Goal: Communication & Community: Ask a question

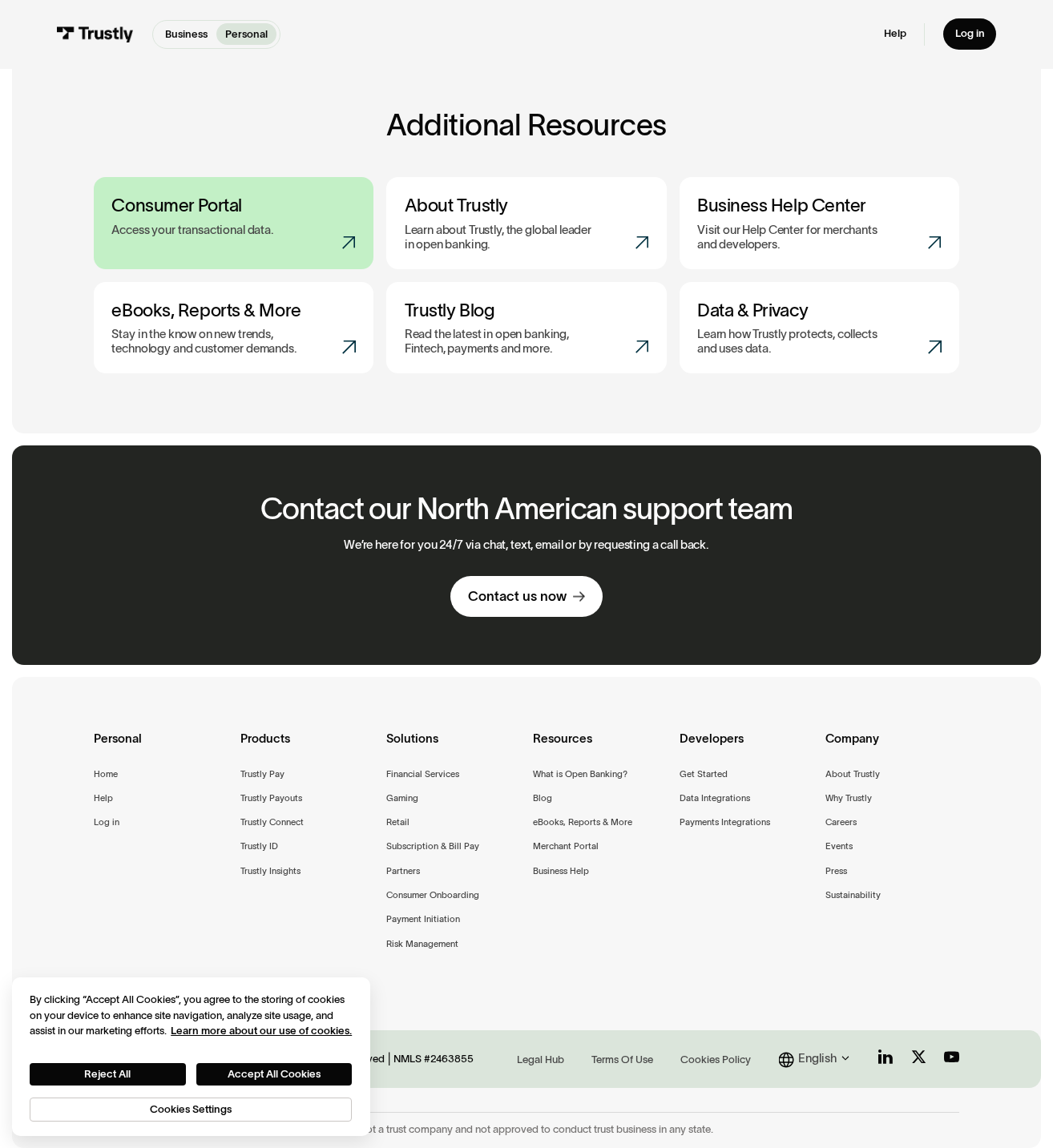
scroll to position [596, 0]
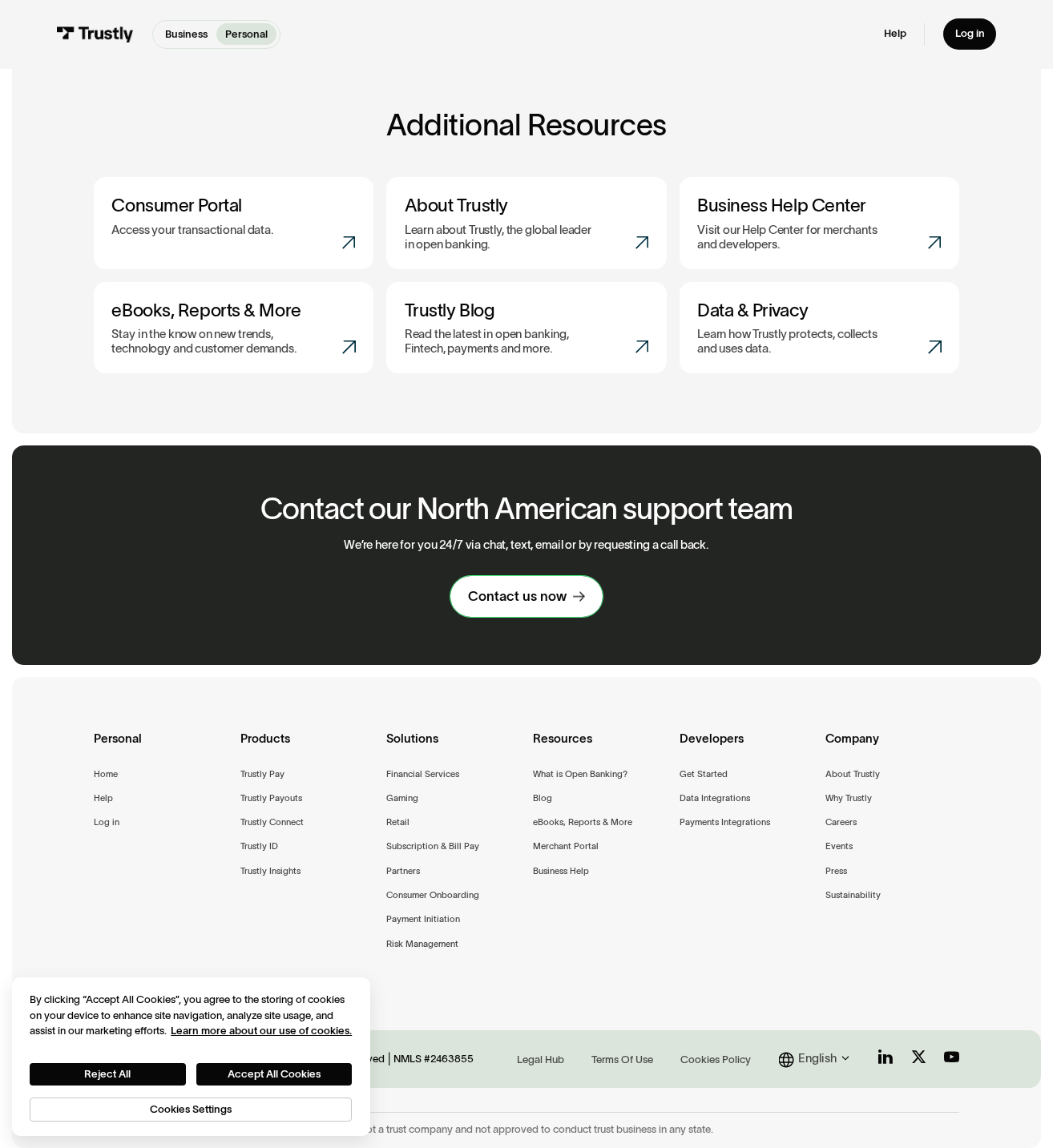
click at [520, 596] on div "Contact us now" at bounding box center [516, 597] width 98 height 17
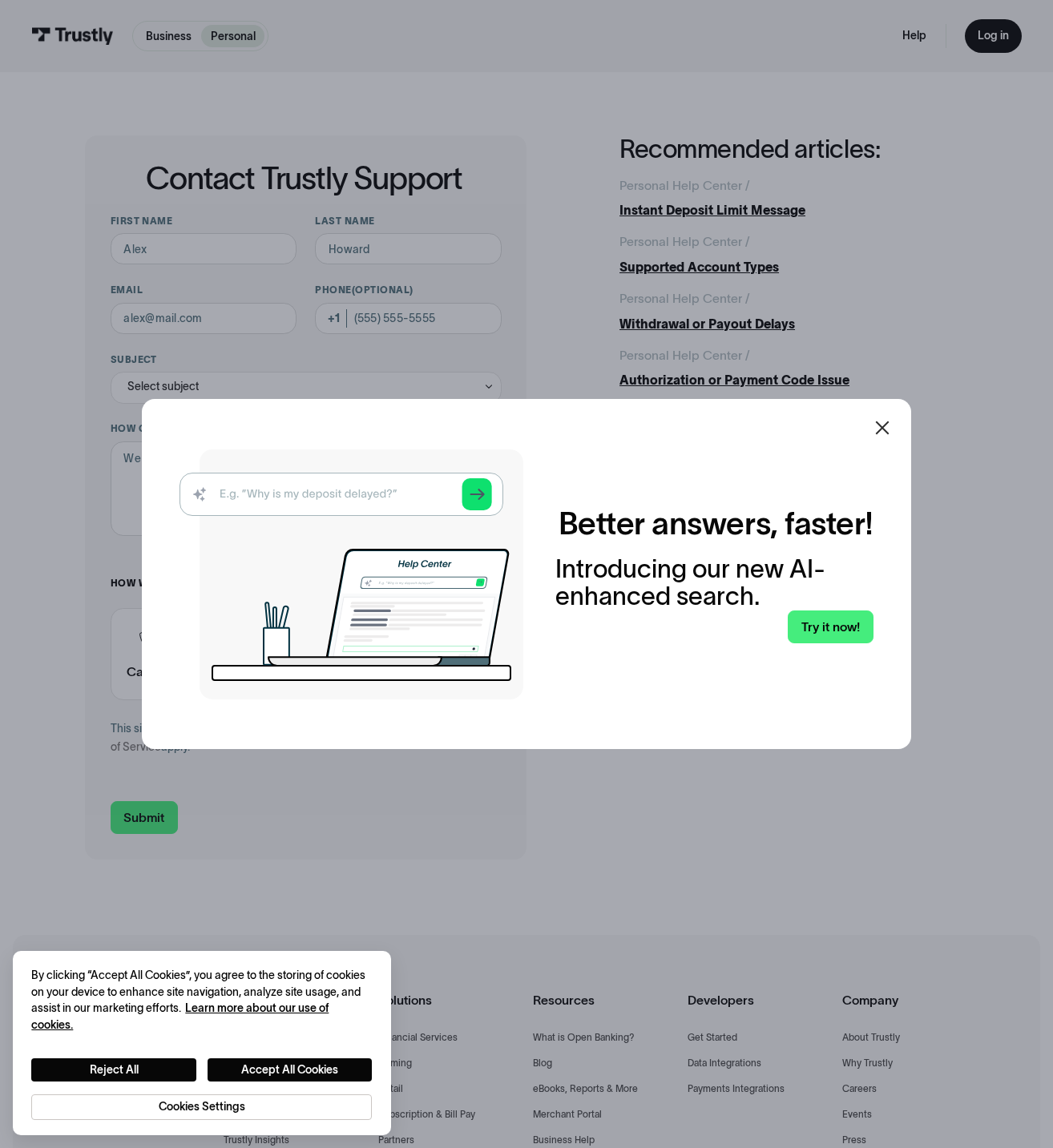
click at [892, 424] on icon at bounding box center [882, 428] width 19 height 19
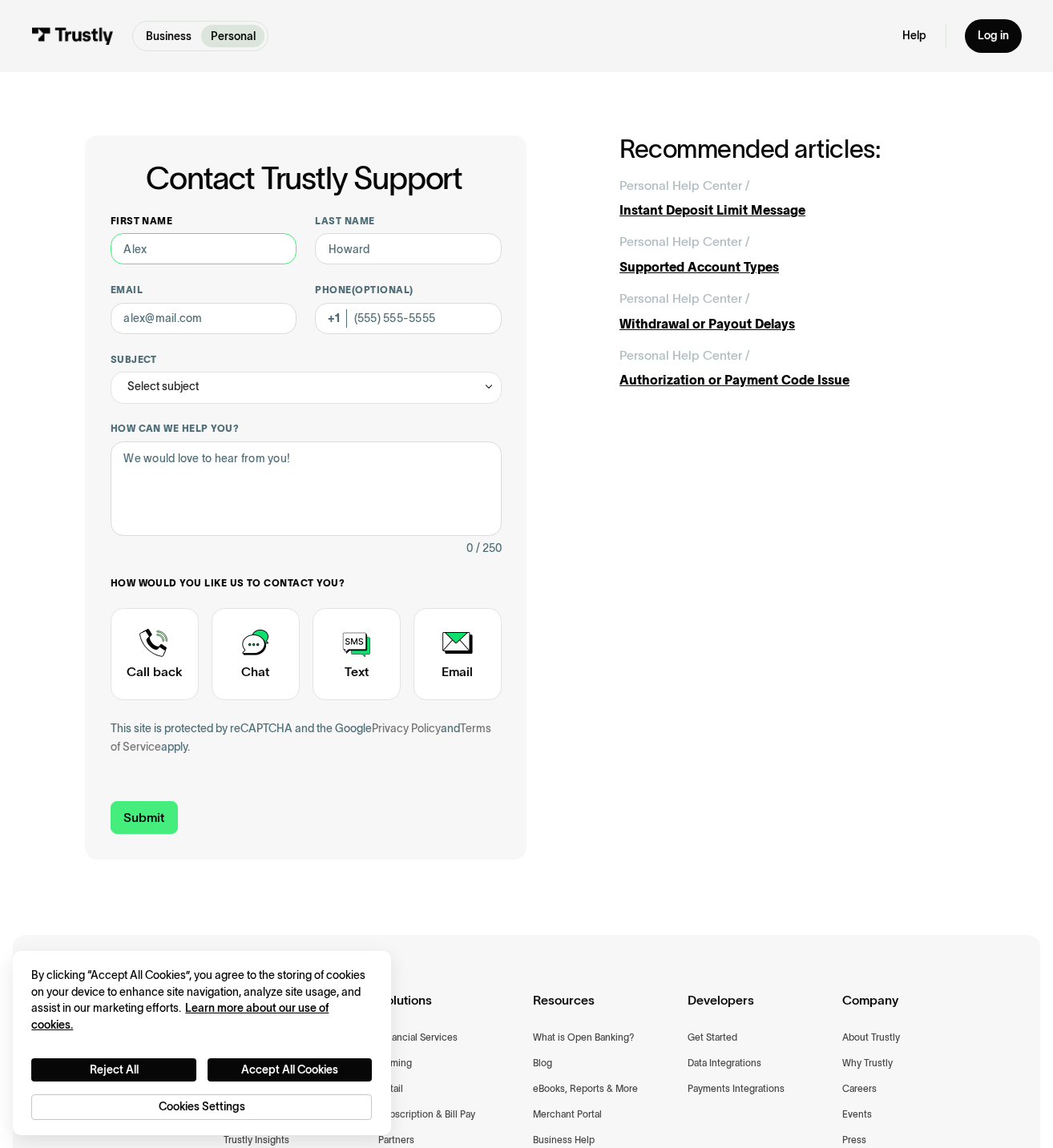
click at [164, 248] on input "First name" at bounding box center [203, 249] width 186 height 31
type input "Adam"
type input "D'ambrosio"
type input "adamdambrosio5@gmail.com"
type input "(514) 952-1266"
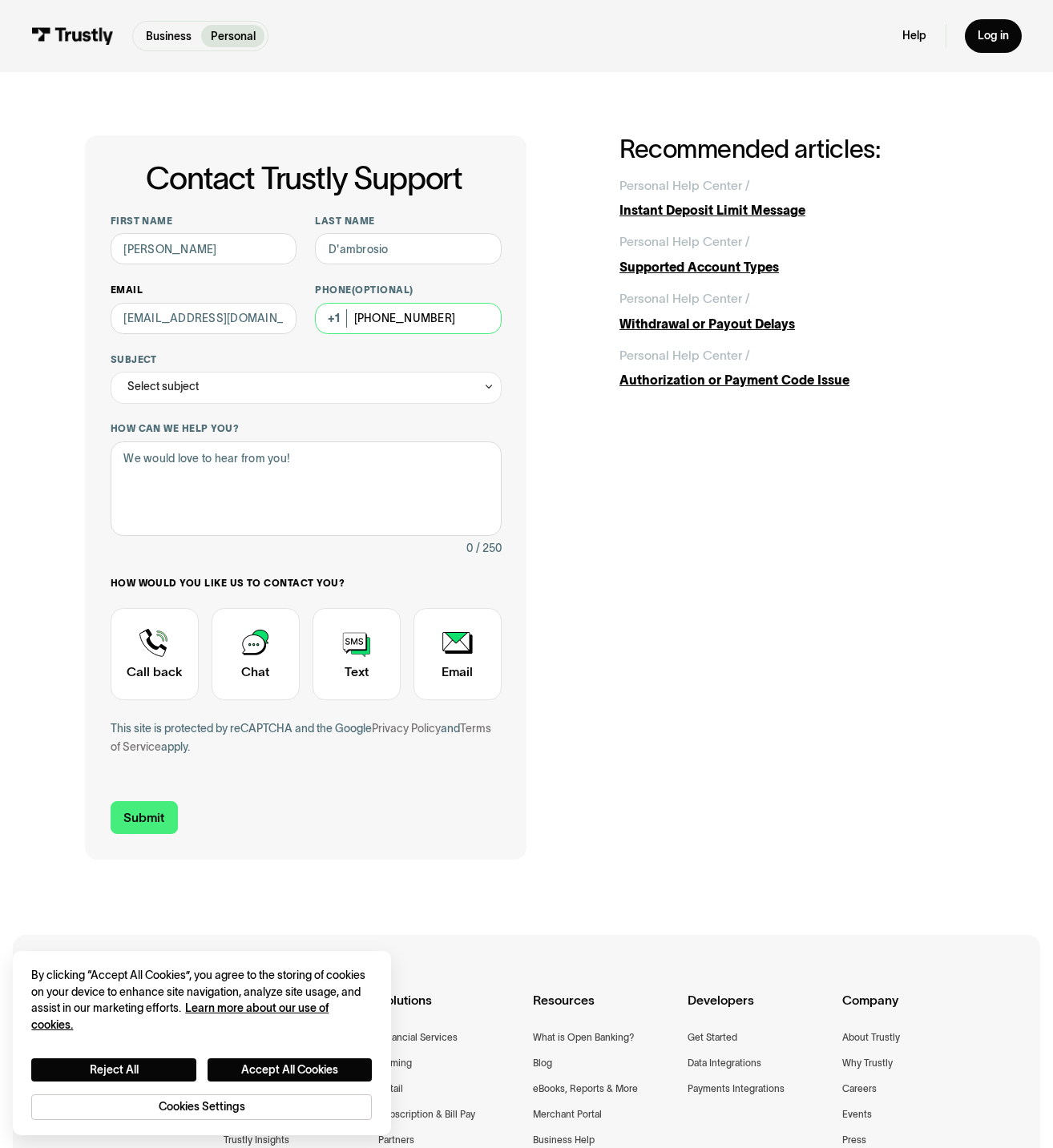
drag, startPoint x: 443, startPoint y: 318, endPoint x: 213, endPoint y: 295, distance: 231.1
click at [213, 295] on div "First name Adam Last name D'ambrosio Email adamdambrosio5@gmail.com Phone (Opti…" at bounding box center [306, 496] width 391 height 562
click at [229, 396] on div "Select subject" at bounding box center [306, 387] width 391 height 31
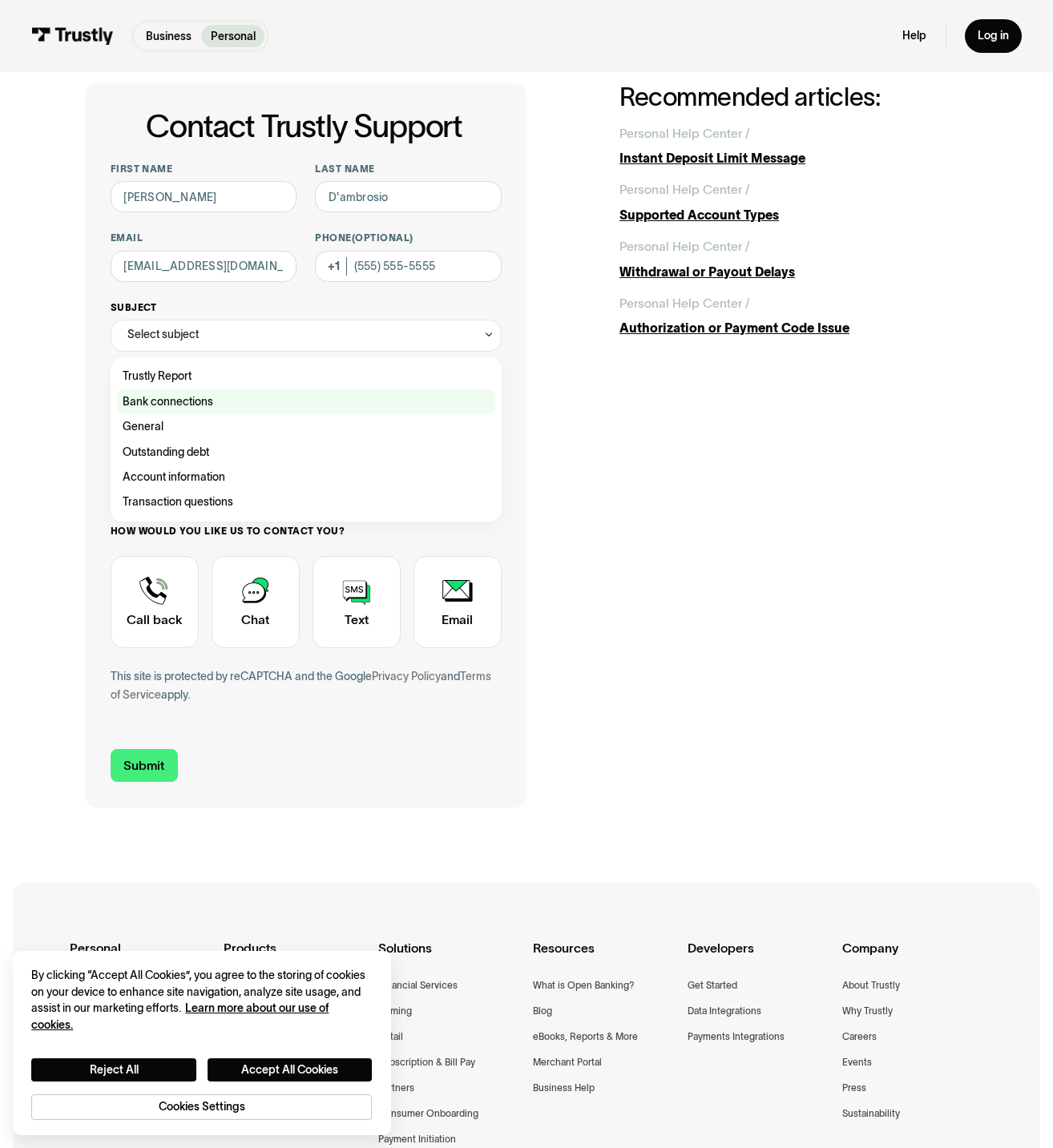
scroll to position [80, 0]
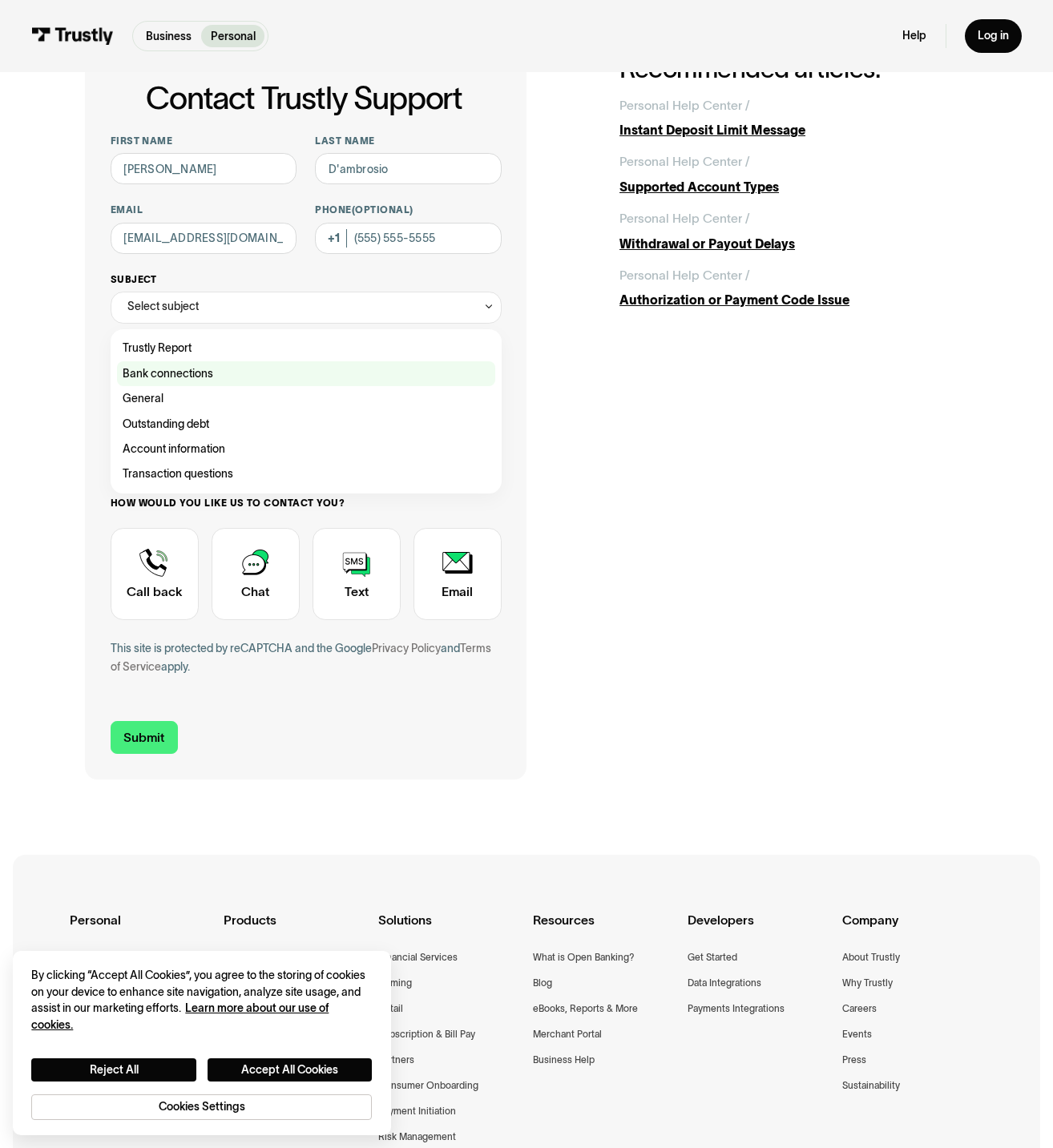
click at [184, 370] on div "Contact Trustly Support" at bounding box center [305, 374] width 378 height 25
type input "**********"
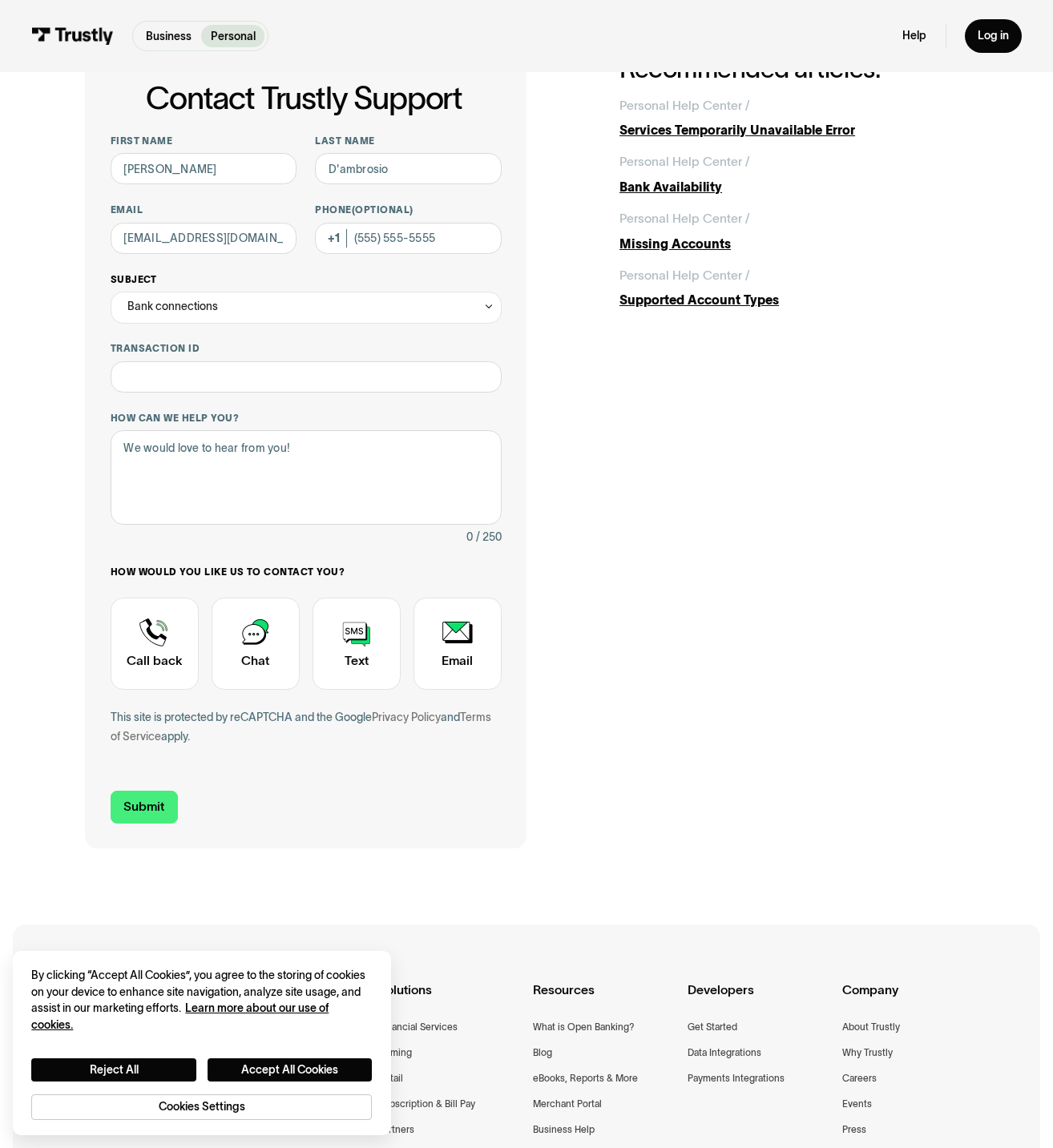
click at [327, 310] on div "Bank connections" at bounding box center [306, 307] width 391 height 31
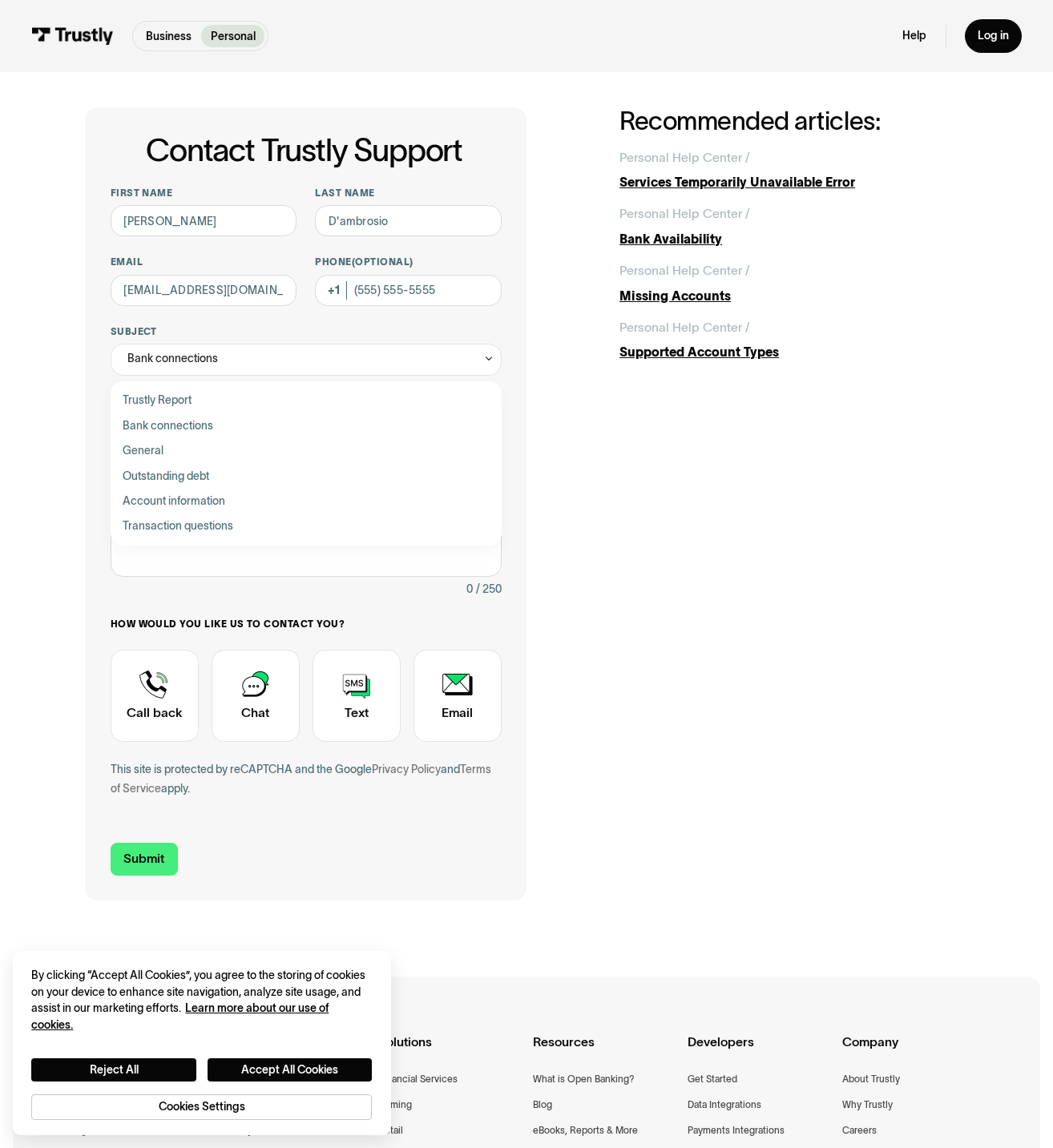
scroll to position [0, 0]
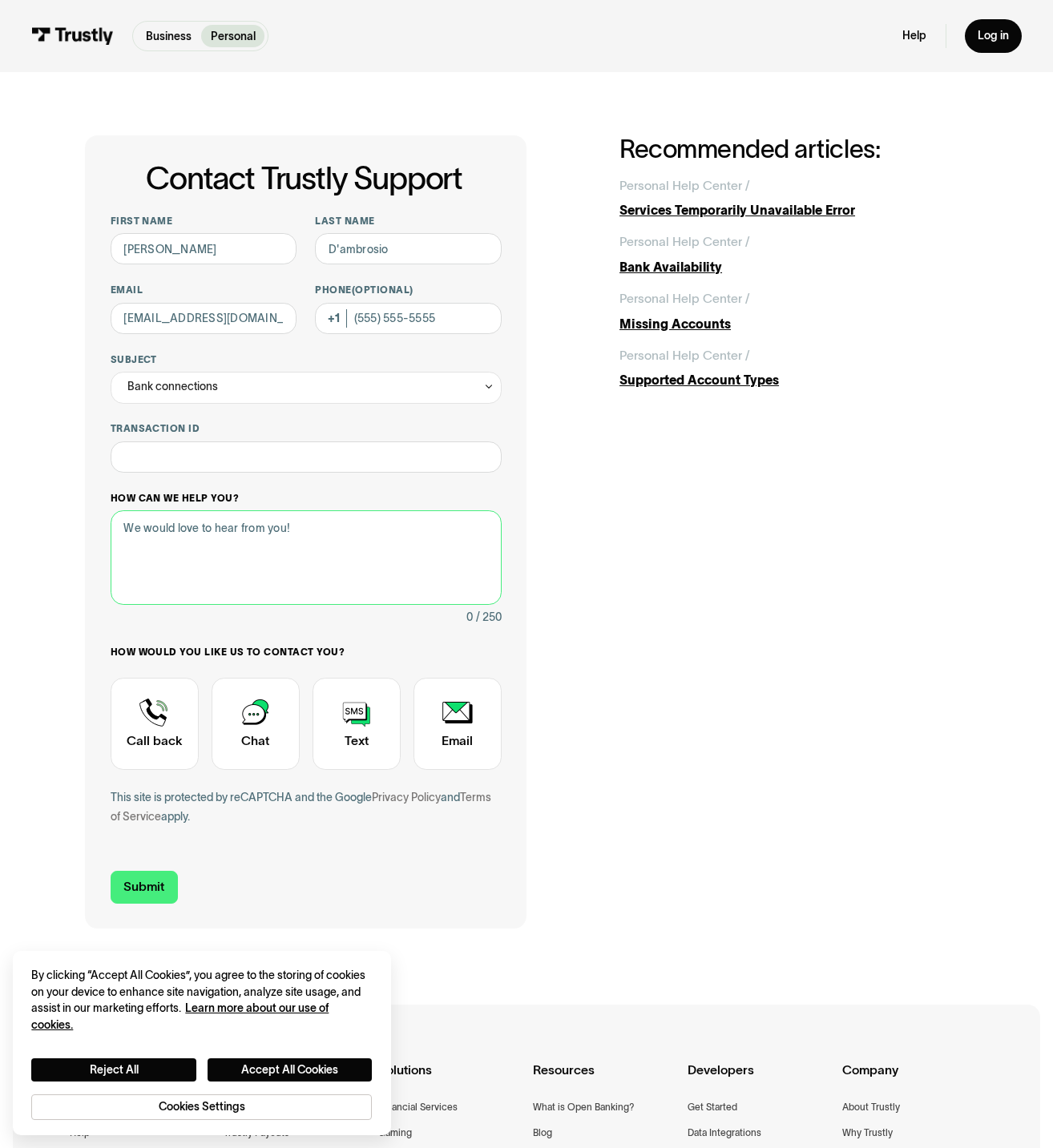
click at [184, 541] on textarea "How can we help you?" at bounding box center [306, 557] width 391 height 94
click at [323, 529] on textarea "Hello, I was trying to make a withdrawala from" at bounding box center [306, 557] width 391 height 94
click at [331, 525] on textarea "Hello, I was trying to make a withdrawala from" at bounding box center [306, 557] width 391 height 94
click at [378, 526] on textarea "Hello, I was trying to make a withdrawala= from" at bounding box center [306, 557] width 391 height 94
click at [335, 525] on textarea "Hello, I was trying to make a withdrawala= from" at bounding box center [306, 557] width 391 height 94
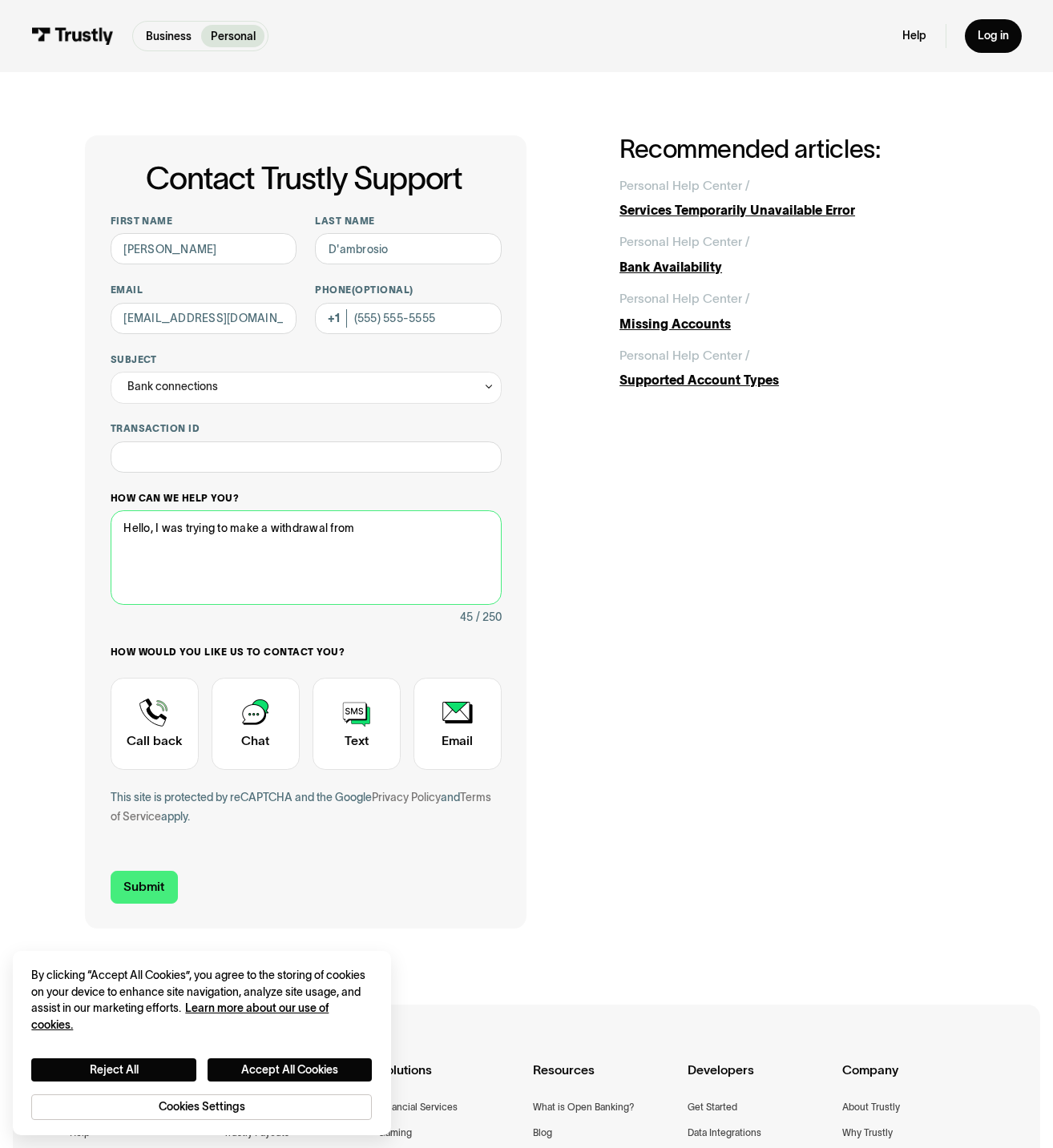
click at [392, 524] on textarea "Hello, I was trying to make a withdrawal from" at bounding box center [306, 557] width 391 height 94
click at [303, 545] on textarea "Hello, I was trying to make a withdrawal from a site that uses Trustly as a wit…" at bounding box center [306, 557] width 391 height 94
paste textarea "Royal Bank of Canada"
click at [264, 563] on textarea "Hello, I was trying to make a withdrawal from a site that uses Trustly as a wit…" at bounding box center [306, 557] width 391 height 94
click at [153, 525] on textarea "Hello, I was trying to make a withdrawal from a site that uses Trustly as a wit…" at bounding box center [306, 557] width 391 height 94
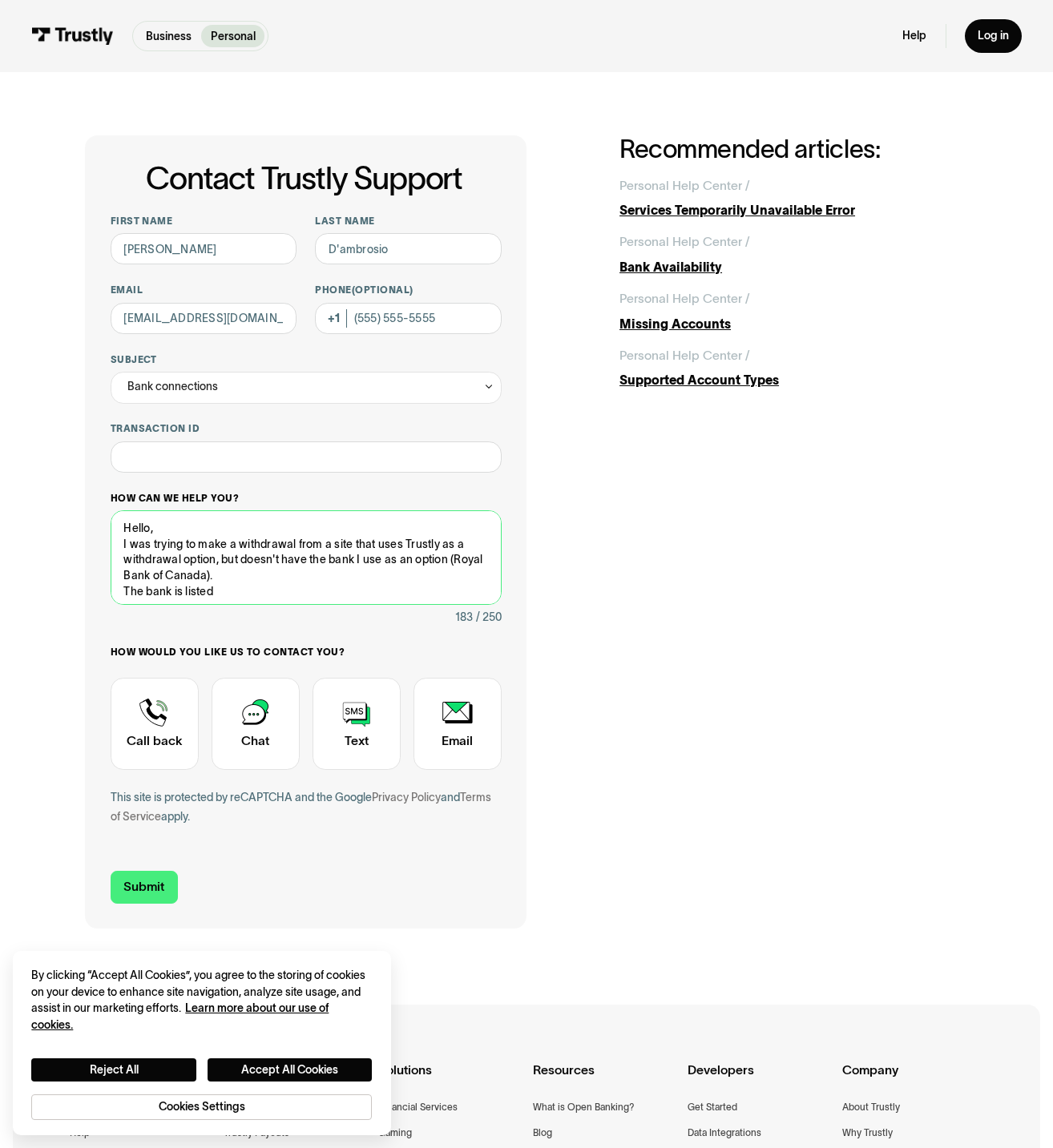
click at [215, 556] on textarea "Hello, I was trying to make a withdrawal from a site that uses Trustly as a wit…" at bounding box center [306, 557] width 391 height 94
click at [218, 557] on textarea "Hello, I was trying to make a withdrawal from a site that uses Trustly as a wit…" at bounding box center [306, 557] width 391 height 94
paste textarea "underdogfantasy.com"
click at [358, 556] on textarea "Hello, I was trying to make a withdrawal from a site that uses Trustly as a wit…" at bounding box center [306, 557] width 391 height 94
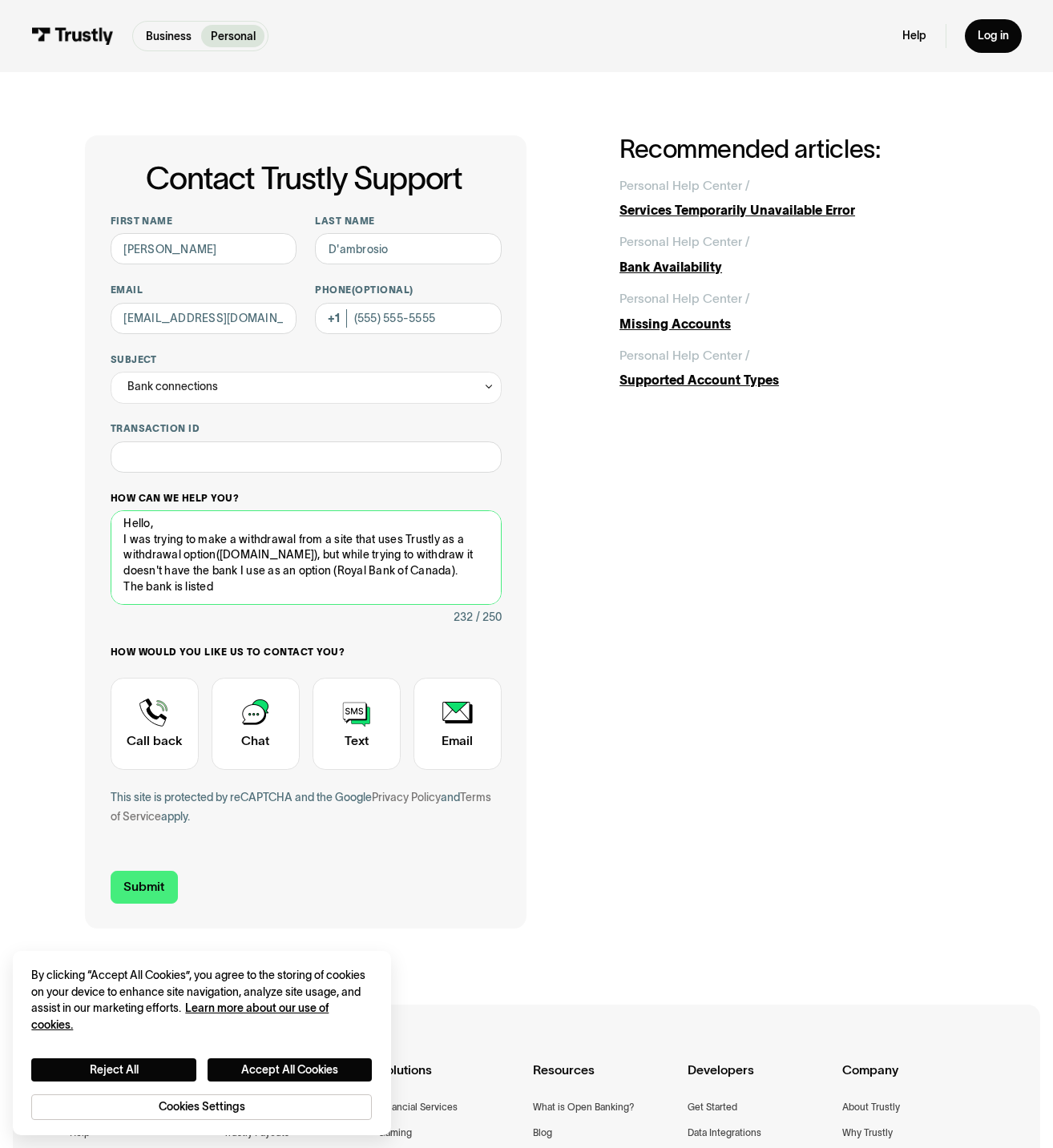
click at [180, 582] on textarea "Hello, I was trying to make a withdrawal from a site that uses Trustly as a wit…" at bounding box center [306, 557] width 391 height 94
click at [219, 583] on textarea "Hello, I was trying to make a withdrawal from a site that uses Trustly as a wit…" at bounding box center [306, 557] width 391 height 94
paste textarea "underdogfantasy.com"
drag, startPoint x: 408, startPoint y: 554, endPoint x: 161, endPoint y: 574, distance: 247.8
click at [161, 574] on textarea "Hello, I was trying to make a withdrawal from a site that uses Trustly as a wit…" at bounding box center [306, 557] width 391 height 94
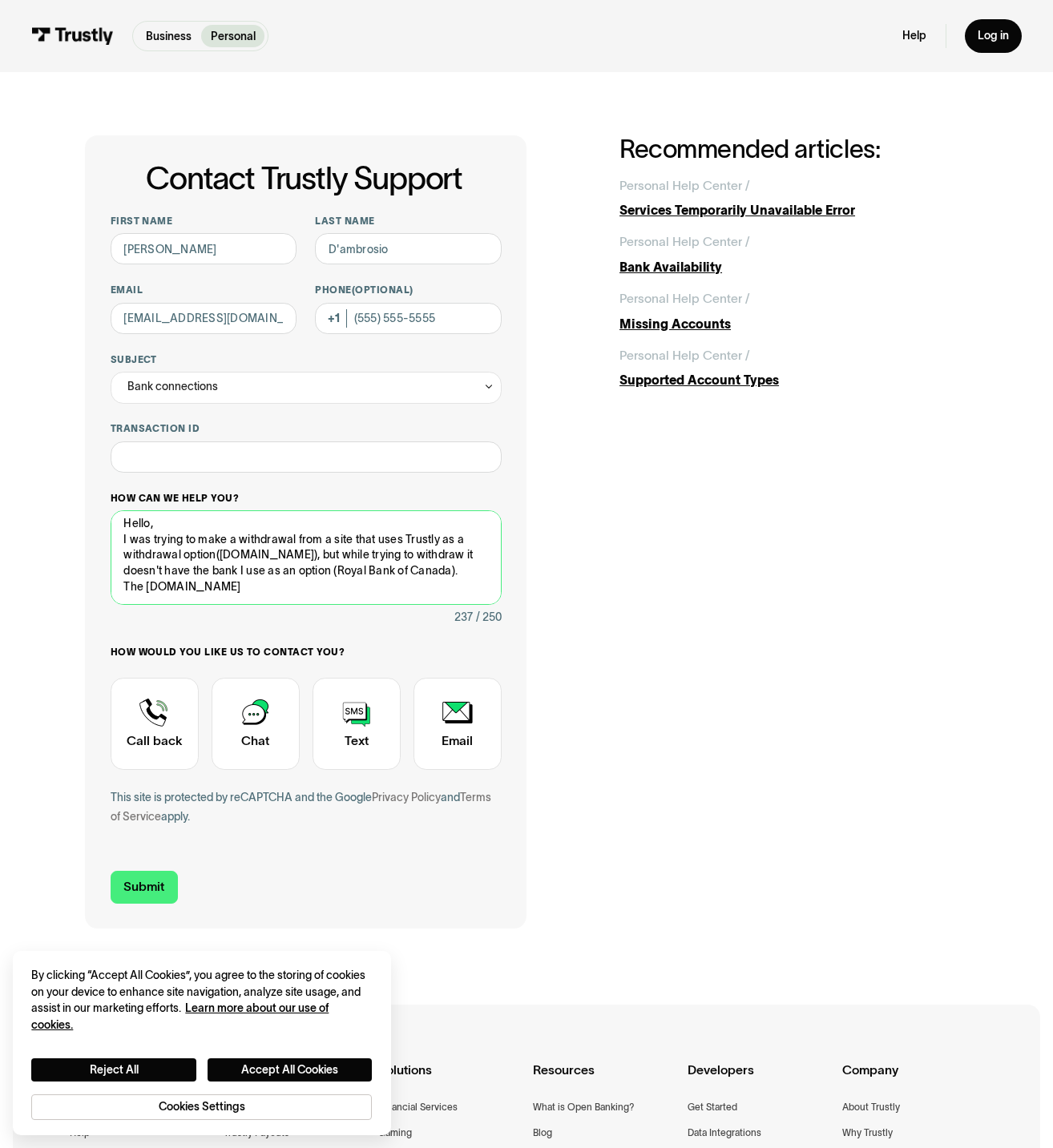
click at [261, 576] on textarea "Hello, I was trying to make a withdrawal from a site that uses Trustly as a wit…" at bounding box center [306, 557] width 391 height 94
drag, startPoint x: 265, startPoint y: 585, endPoint x: 145, endPoint y: 584, distance: 120.0
click at [145, 584] on textarea "Hello, I was trying to make a withdrawal from a site that uses Trustly as a wit…" at bounding box center [306, 557] width 391 height 94
paste textarea "oyal Bank of Canada"
click at [145, 589] on textarea "Hello, I was trying to make a withdrawal from a site that uses Trustly as a wit…" at bounding box center [306, 557] width 391 height 94
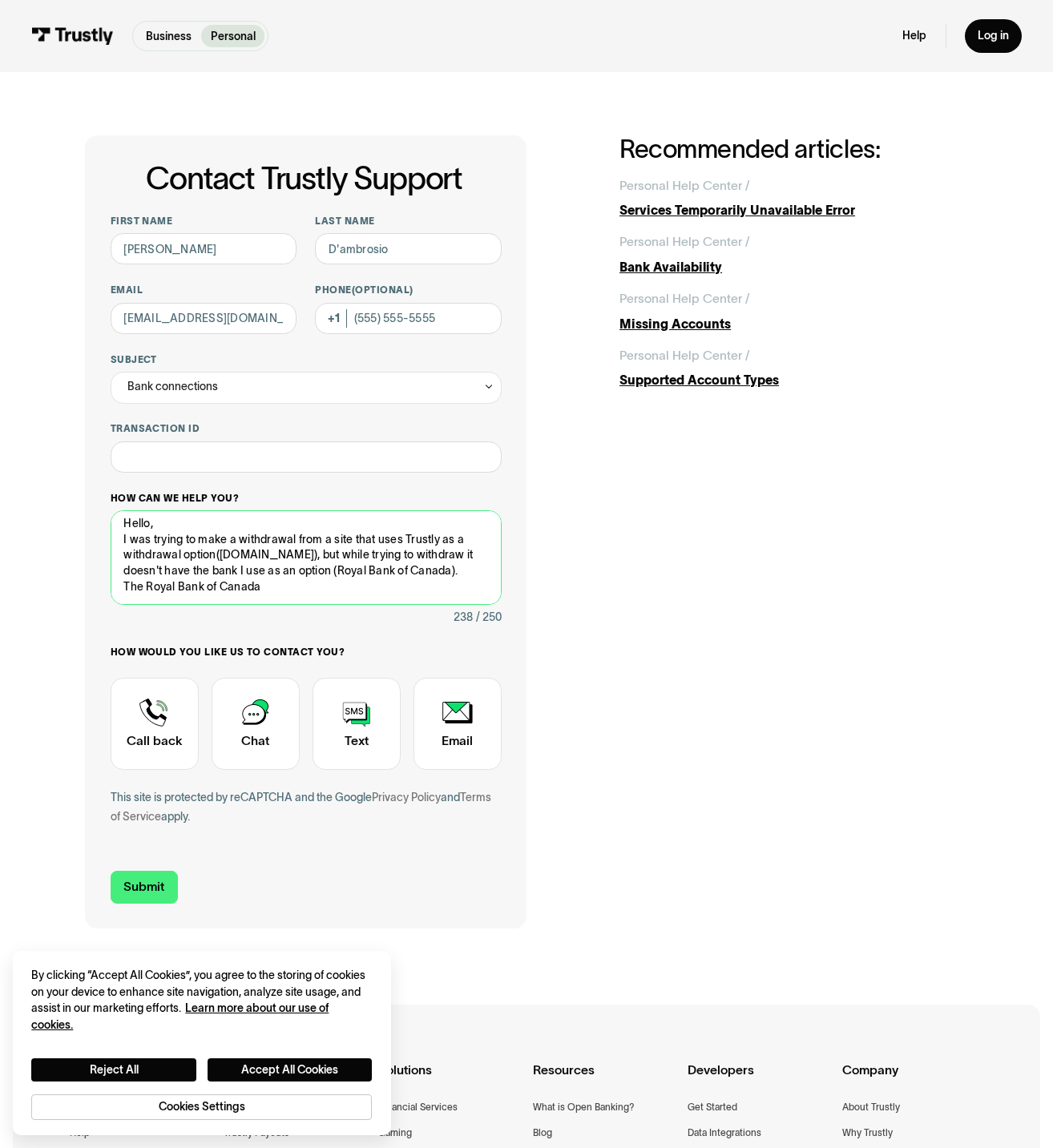
click at [314, 584] on textarea "Hello, I was trying to make a withdrawal from a site that uses Trustly as a wit…" at bounding box center [306, 557] width 391 height 94
paste textarea "What banks are available on the Trustly plat"
click at [335, 579] on textarea "Hello, I was trying to make a withdrawal from a site that uses Trustly as a wit…" at bounding box center [306, 557] width 391 height 94
click at [234, 594] on textarea "Hello, I was trying to make a withdrawal from a site that uses Trustly as a wit…" at bounding box center [306, 557] width 391 height 94
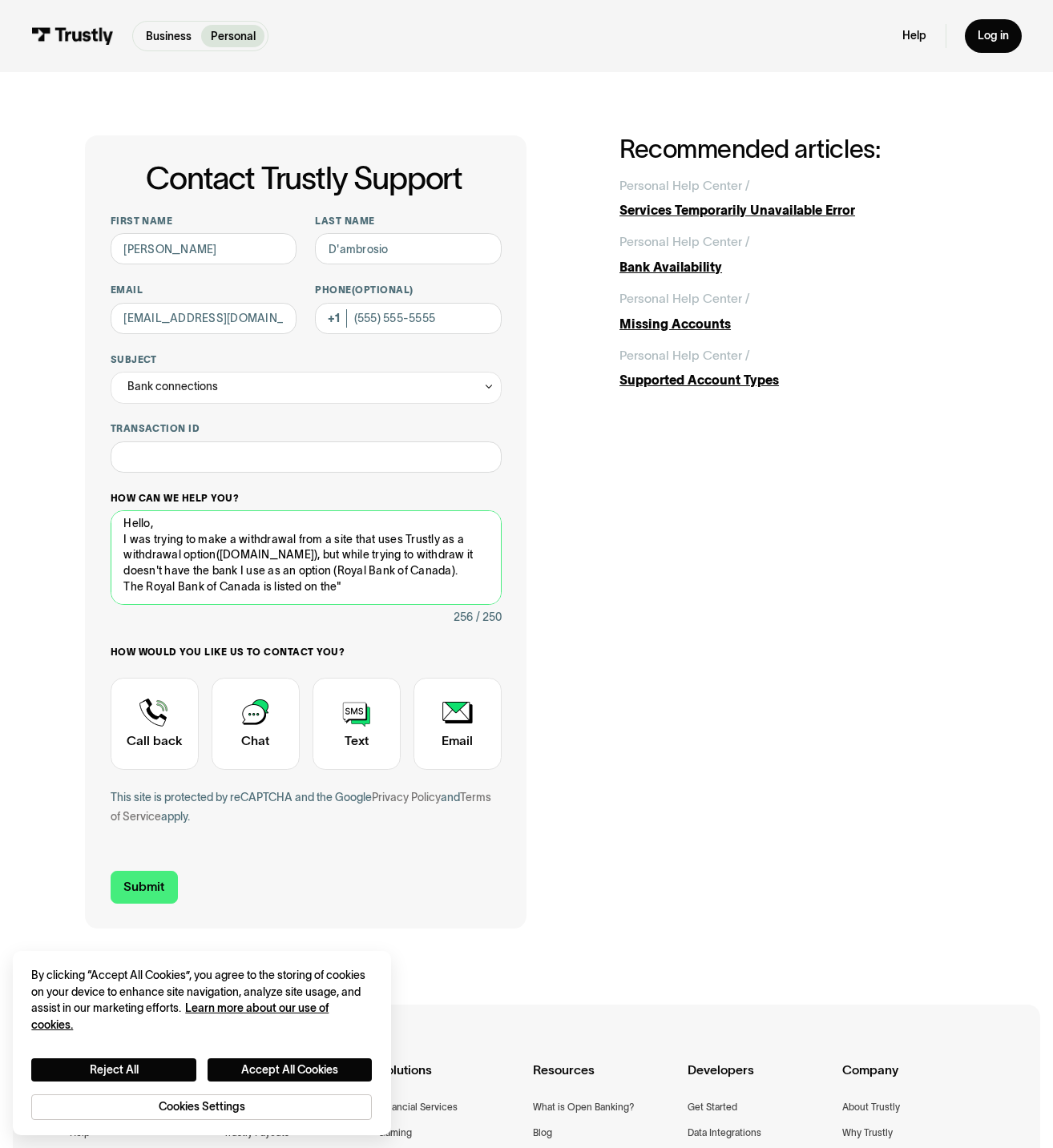
scroll to position [20, 0]
drag, startPoint x: 207, startPoint y: 587, endPoint x: 337, endPoint y: 565, distance: 131.8
click at [337, 565] on textarea "Hello, I was trying to make a withdrawal from a site that uses Trustly as a wit…" at bounding box center [306, 557] width 391 height 94
click at [229, 569] on textarea "Hello, I was trying to make a withdrawal from a site that uses Trustly as a wit…" at bounding box center [306, 557] width 391 height 94
click at [122, 587] on textarea "Hello, I was trying to make a withdrawal from a site that uses Trustly as a wit…" at bounding box center [306, 557] width 391 height 94
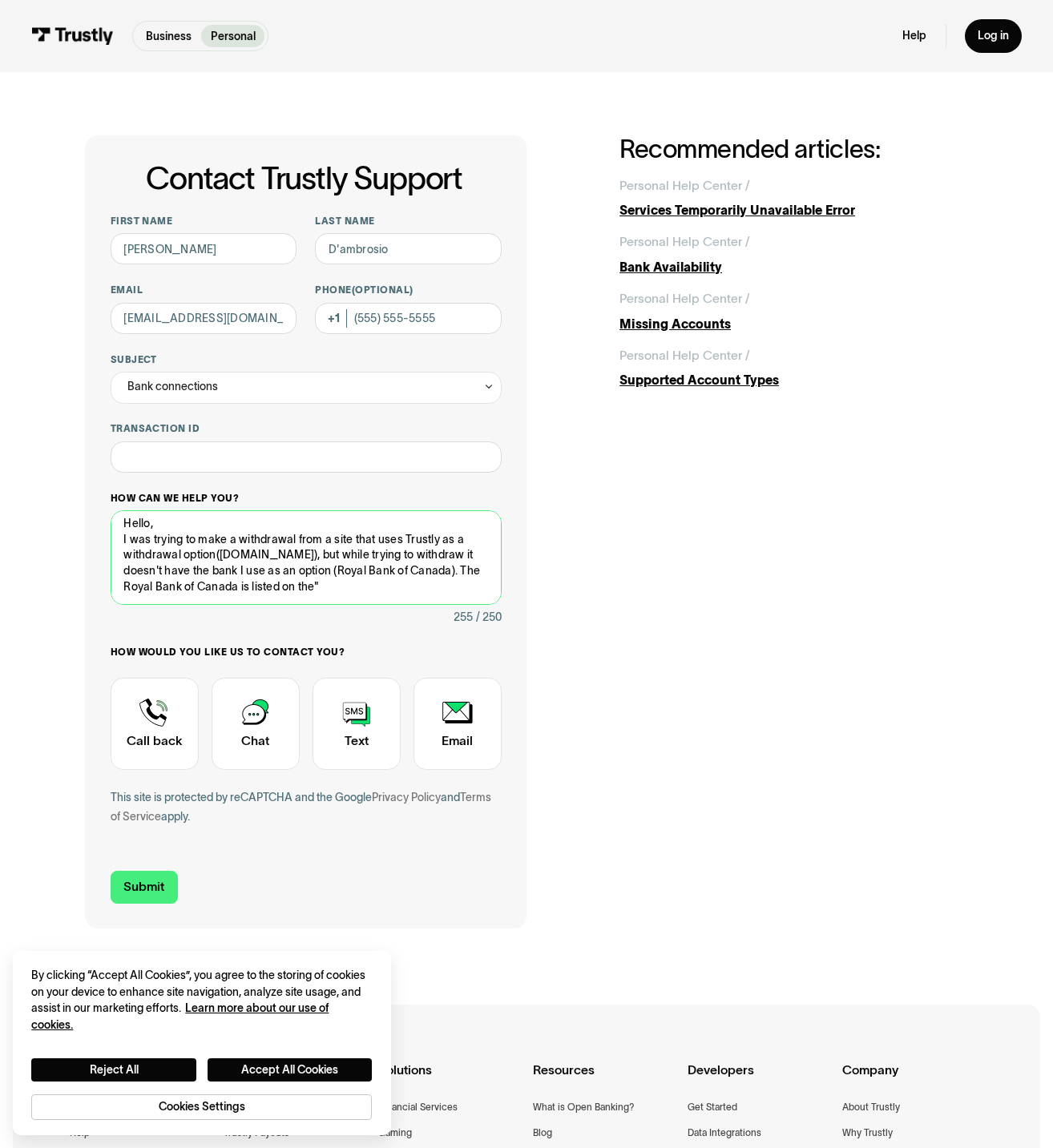
scroll to position [0, 0]
click at [121, 539] on textarea "Hello, I was trying to make a withdrawal from a site that uses Trustly as a wit…" at bounding box center [306, 557] width 391 height 94
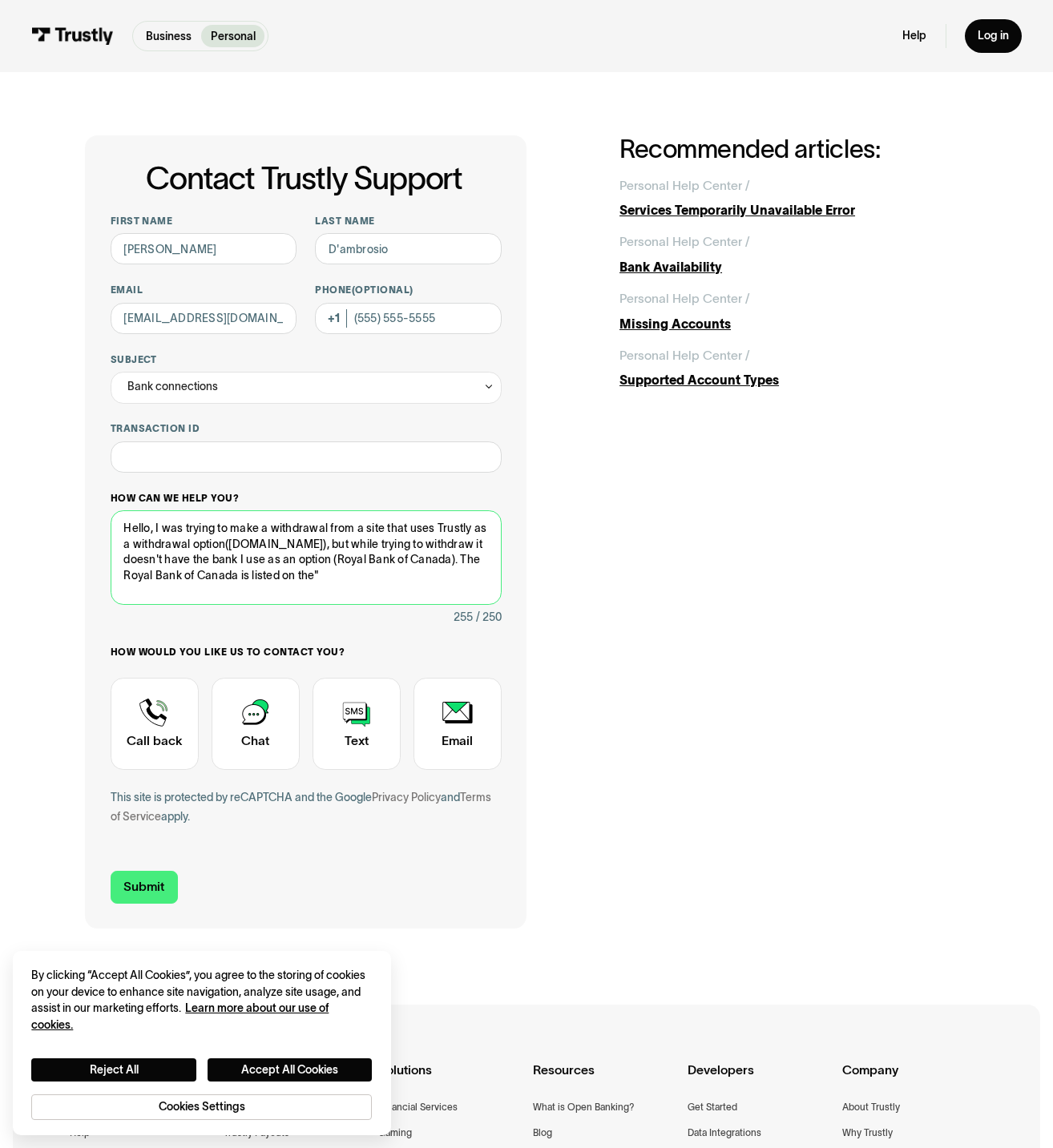
drag, startPoint x: 222, startPoint y: 542, endPoint x: 116, endPoint y: 544, distance: 106.0
click at [116, 544] on textarea "Hello, I was trying to make a withdrawal from a site that uses Trustly as a wit…" at bounding box center [306, 557] width 391 height 94
click at [481, 530] on textarea "Hello, I was trying to make a withdrawal from a site that uses Trustly as (unde…" at bounding box center [306, 557] width 391 height 94
click at [263, 542] on textarea "Hello, I was trying to make a withdrawal from a site that uses Trustly (underdo…" at bounding box center [306, 557] width 391 height 94
click at [272, 574] on textarea "Hello, I was trying to make a withdrawal from a site that uses Trustly (underdo…" at bounding box center [306, 557] width 391 height 94
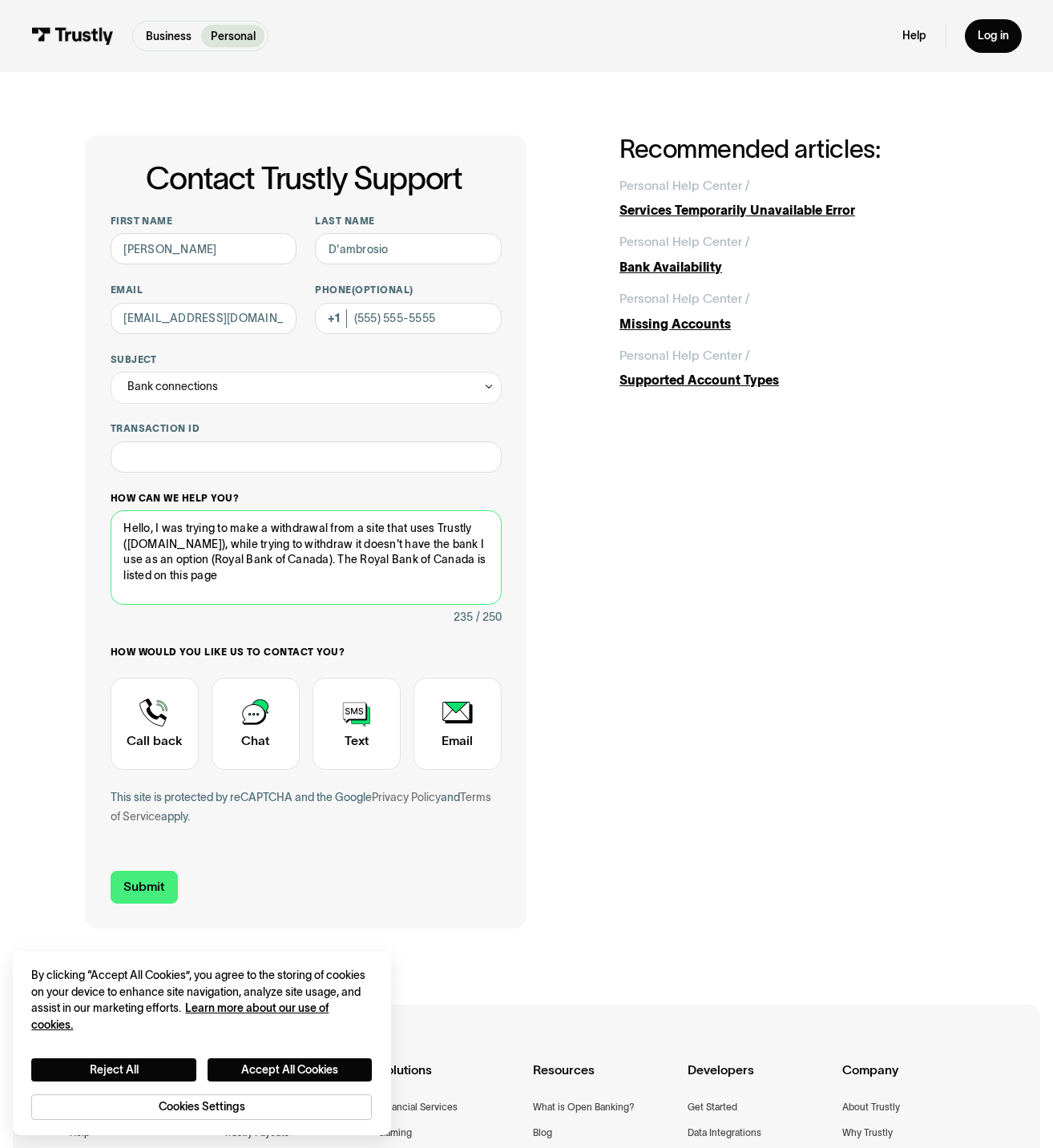
paste textarea "https://www.trustly.com/us/help-center/bank-availability?audience"
drag, startPoint x: 154, startPoint y: 525, endPoint x: 120, endPoint y: 530, distance: 34.4
click at [120, 530] on textarea "Hello, I was trying to make a withdrawal from a site that uses Trustly (underdo…" at bounding box center [306, 557] width 391 height 94
click at [147, 528] on textarea "I was trying to make a withdrawal from a site that uses Trustly (underdogfantas…" at bounding box center [306, 557] width 391 height 94
click at [241, 543] on textarea "I am trying to make a withdrawal from a site that uses Trustly (underdogfantasy…" at bounding box center [306, 557] width 391 height 94
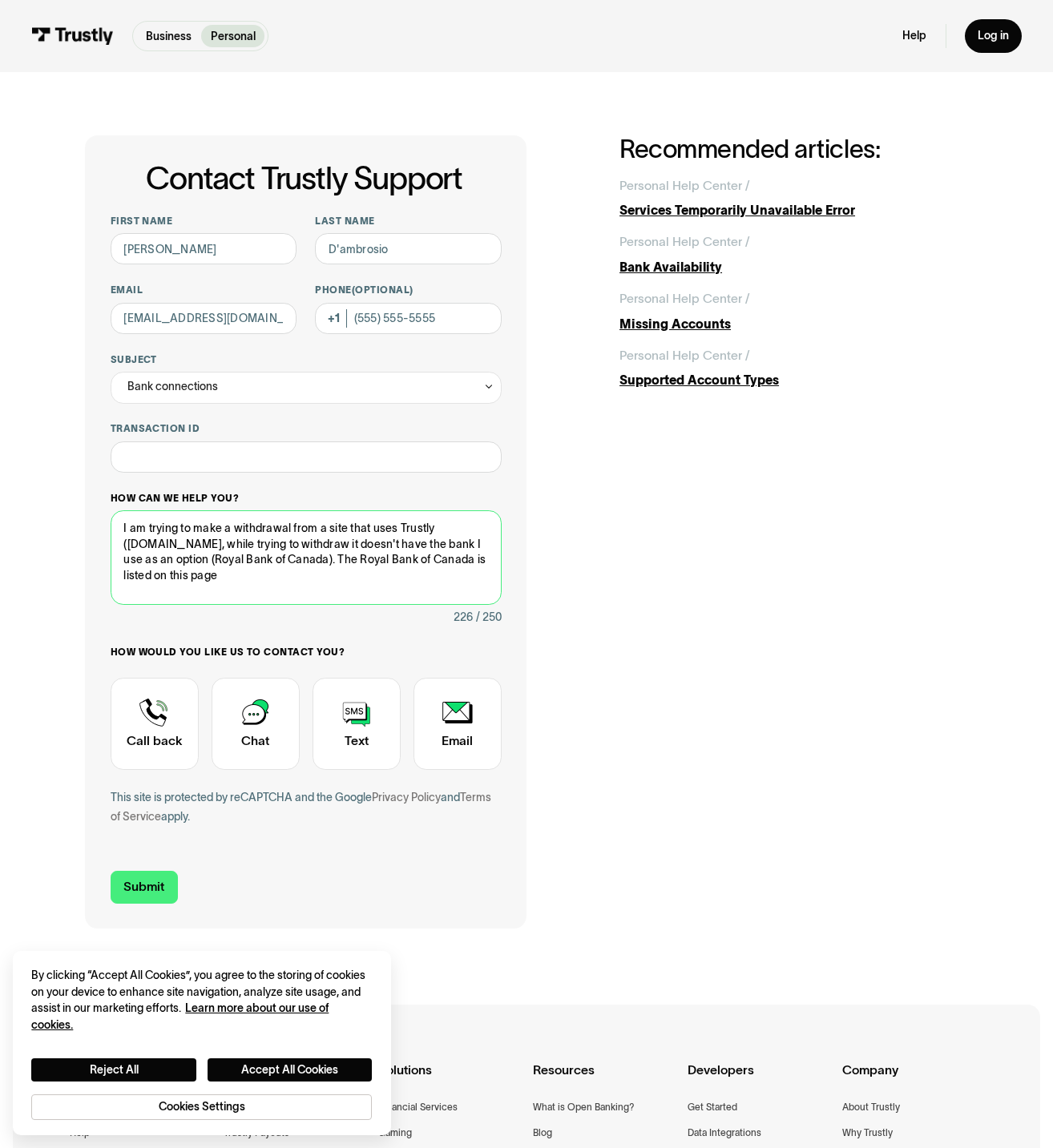
click at [129, 539] on textarea "I am trying to make a withdrawal from a site that uses Trustly (underdogfantasy…" at bounding box center [306, 557] width 391 height 94
click at [240, 542] on textarea "I am trying to make a withdrawal from a site that uses Trustly ,underdogfantasy…" at bounding box center [306, 557] width 391 height 94
click at [294, 578] on textarea "I am trying to make a withdrawal from a site that uses Trustly ,underdogfantasy…" at bounding box center [306, 557] width 391 height 94
paste textarea "banks are available on the Trustly platform"
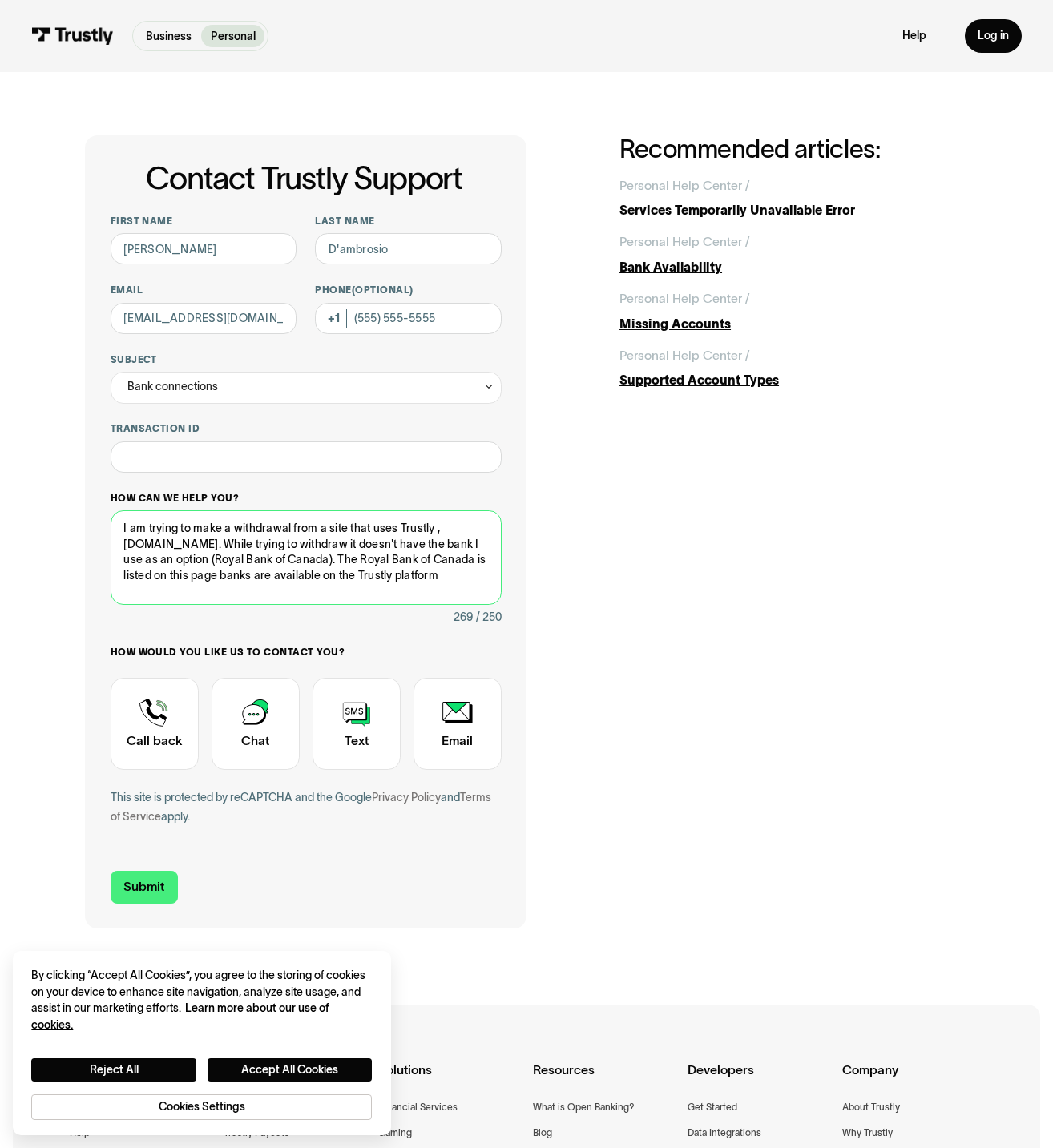
drag, startPoint x: 159, startPoint y: 595, endPoint x: 121, endPoint y: 594, distance: 38.0
click at [121, 594] on textarea "I am trying to make a withdrawal from a site that uses Trustly ,underdogfantasy…" at bounding box center [306, 557] width 391 height 94
click at [241, 571] on textarea "I am trying to make a withdrawal from a site that uses Trustly ,underdogfantasy…" at bounding box center [306, 557] width 391 height 94
drag, startPoint x: 268, startPoint y: 574, endPoint x: 244, endPoint y: 575, distance: 24.0
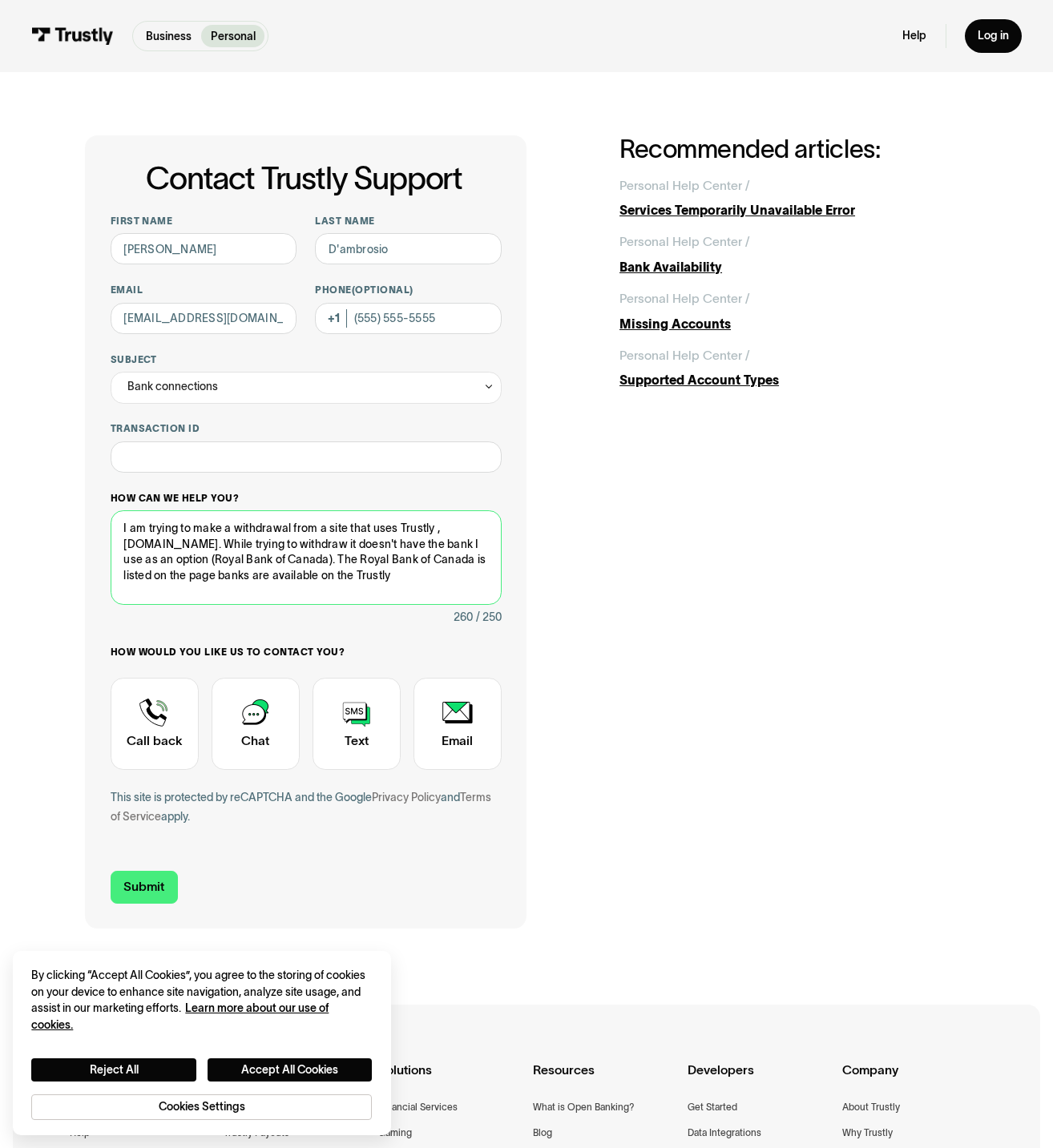
click at [244, 575] on textarea "I am trying to make a withdrawal from a site that uses Trustly ,underdogfantasy…" at bounding box center [306, 557] width 391 height 94
click at [274, 574] on textarea "I am trying to make a withdrawal from a site that uses Trustly ,underdogfantasy…" at bounding box center [306, 557] width 391 height 94
click at [284, 573] on textarea "I am trying to make a withdrawal from a site that uses Trustly ,underdogfantasy…" at bounding box center [306, 557] width 391 height 94
click at [288, 574] on textarea "I am trying to make a withdrawal from a site that uses Trustly ,underdogfantasy…" at bounding box center [306, 557] width 391 height 94
click at [316, 574] on textarea "I am trying to make a withdrawal from a site that uses Trustly ,underdogfantasy…" at bounding box center [306, 557] width 391 height 94
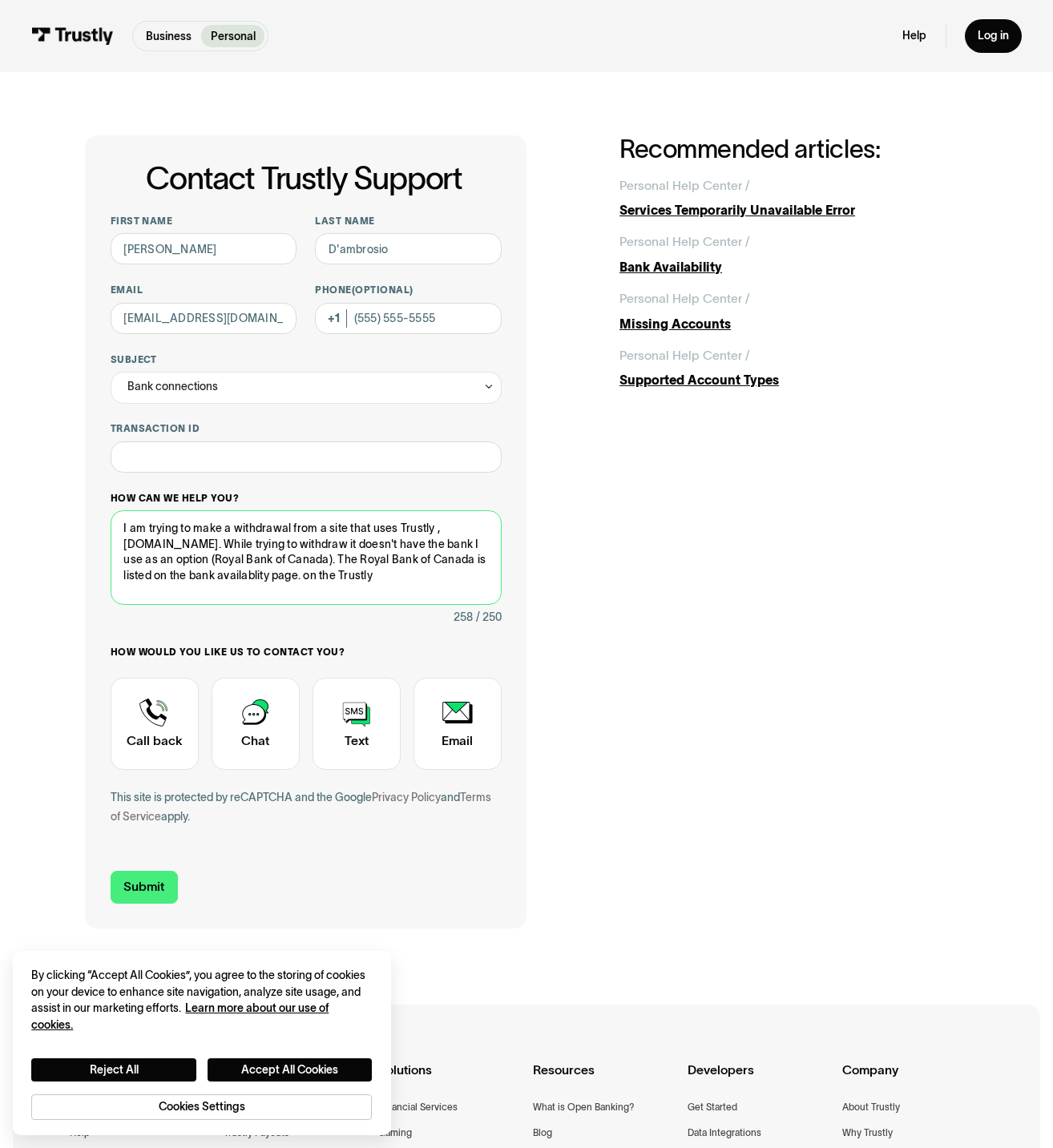
drag, startPoint x: 411, startPoint y: 577, endPoint x: 359, endPoint y: 580, distance: 52.1
click at [359, 580] on textarea "I am trying to make a withdrawal from a site that uses Trustly ,underdogfantasy…" at bounding box center [306, 557] width 391 height 94
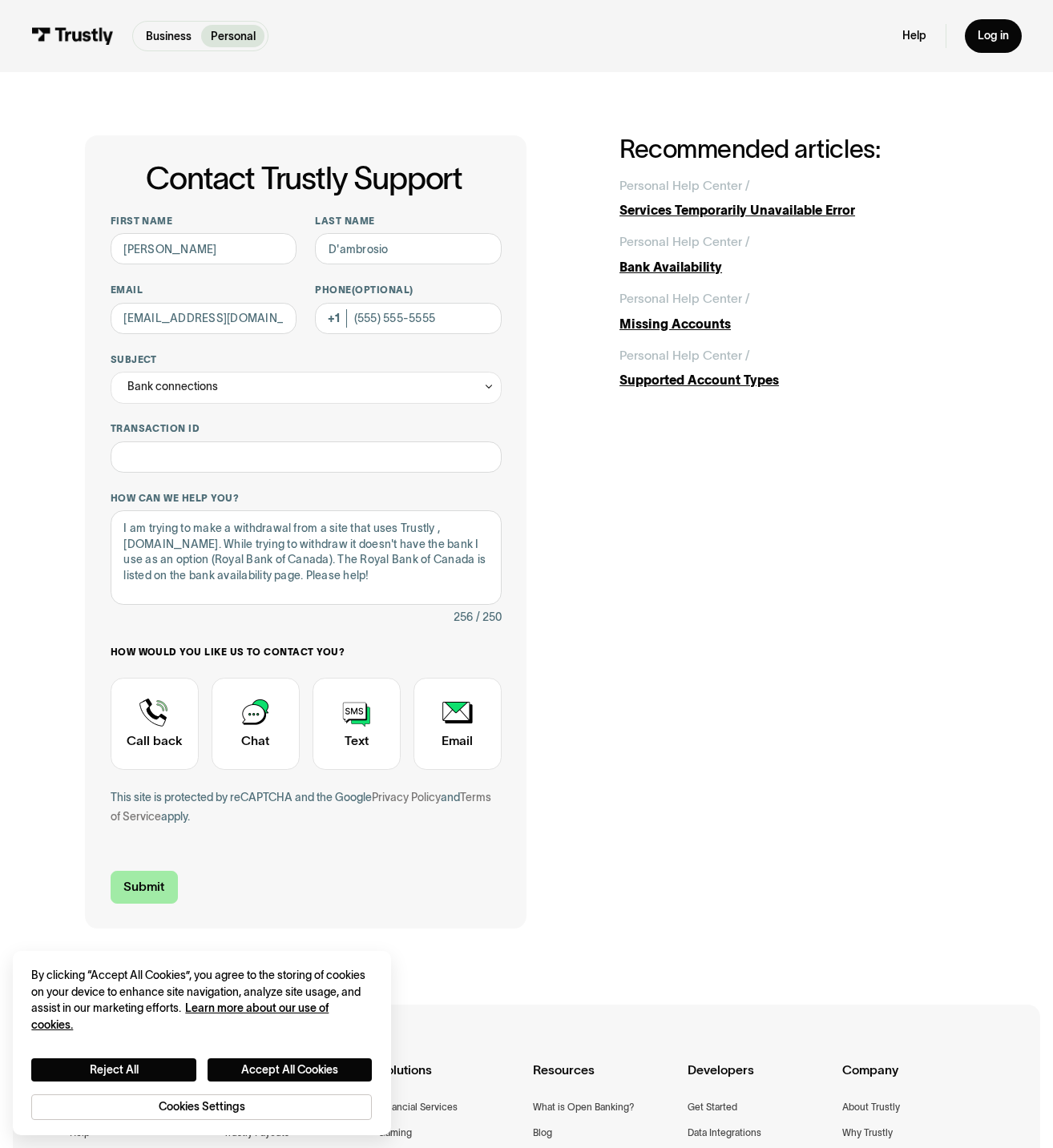
click at [144, 893] on input "Submit" at bounding box center [144, 887] width 67 height 33
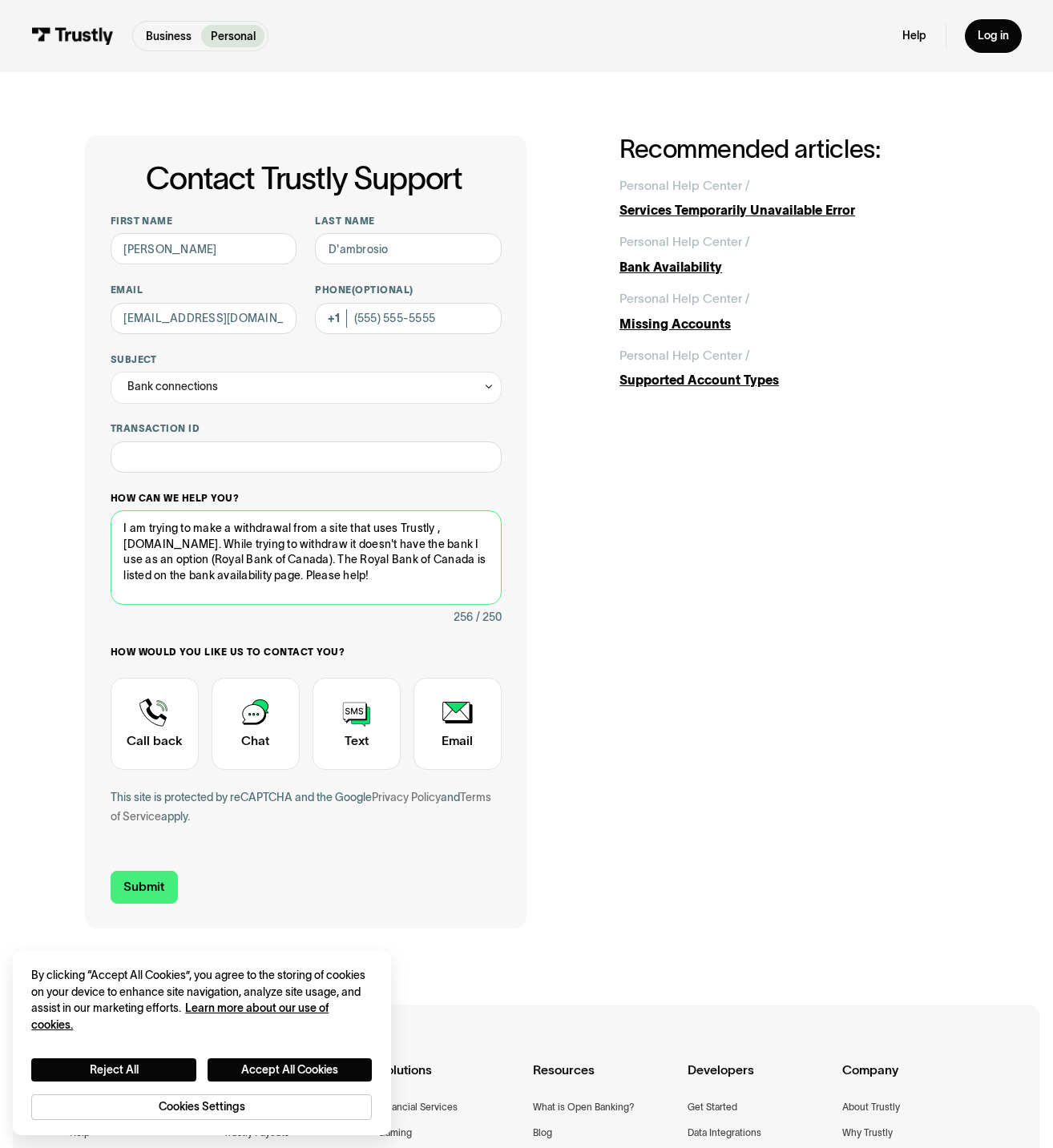
drag, startPoint x: 161, startPoint y: 574, endPoint x: 111, endPoint y: 573, distance: 50.0
click at [111, 573] on textarea "I am trying to make a withdrawal from a site that uses Trustly ,underdogfantasy…" at bounding box center [306, 557] width 391 height 94
drag, startPoint x: 462, startPoint y: 557, endPoint x: 369, endPoint y: 554, distance: 93.0
click at [368, 554] on textarea "I am trying to make a withdrawal from a site that uses Trustly ,underdogfantasy…" at bounding box center [306, 557] width 391 height 94
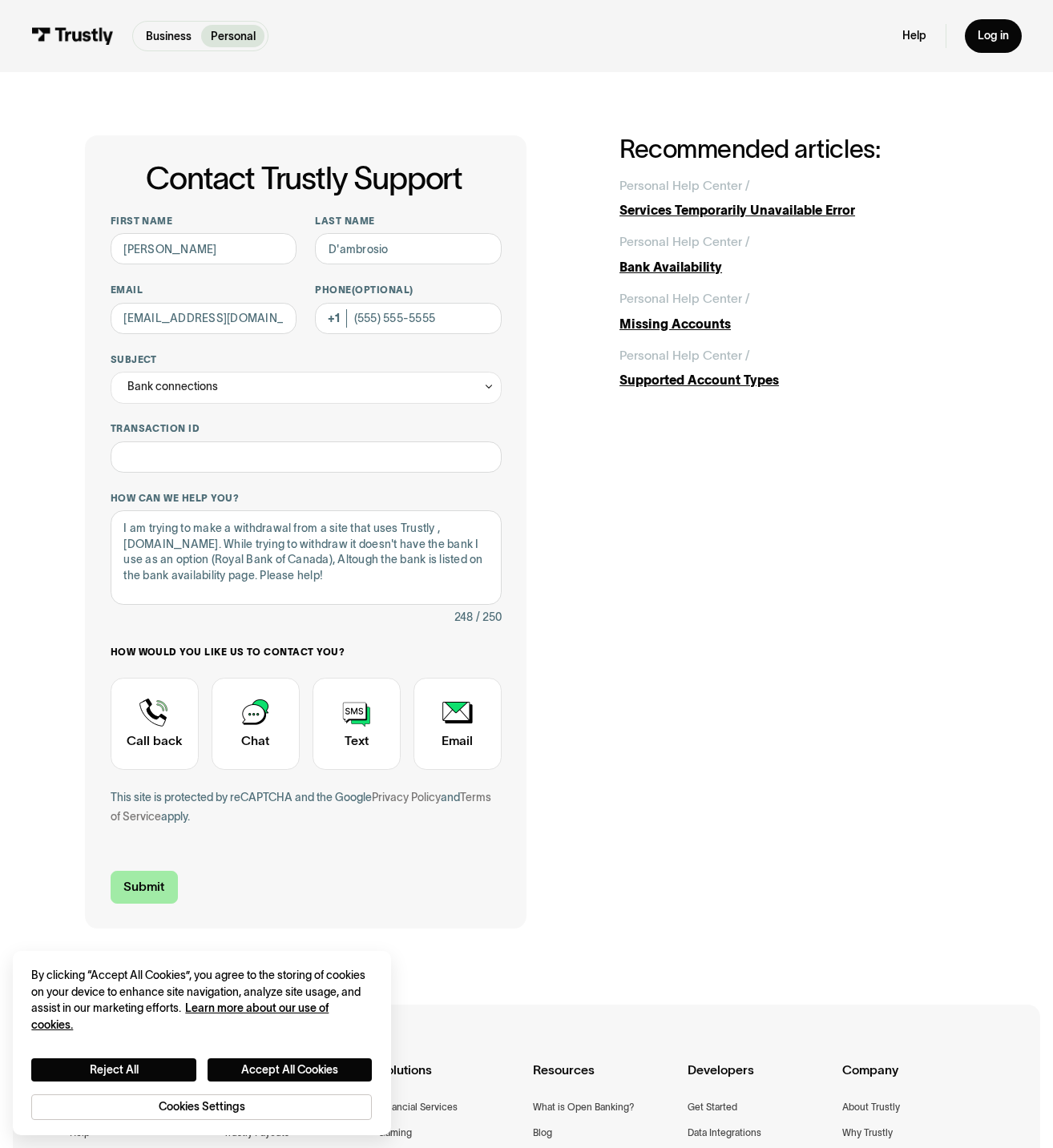
click at [166, 894] on input "Submit" at bounding box center [144, 887] width 67 height 33
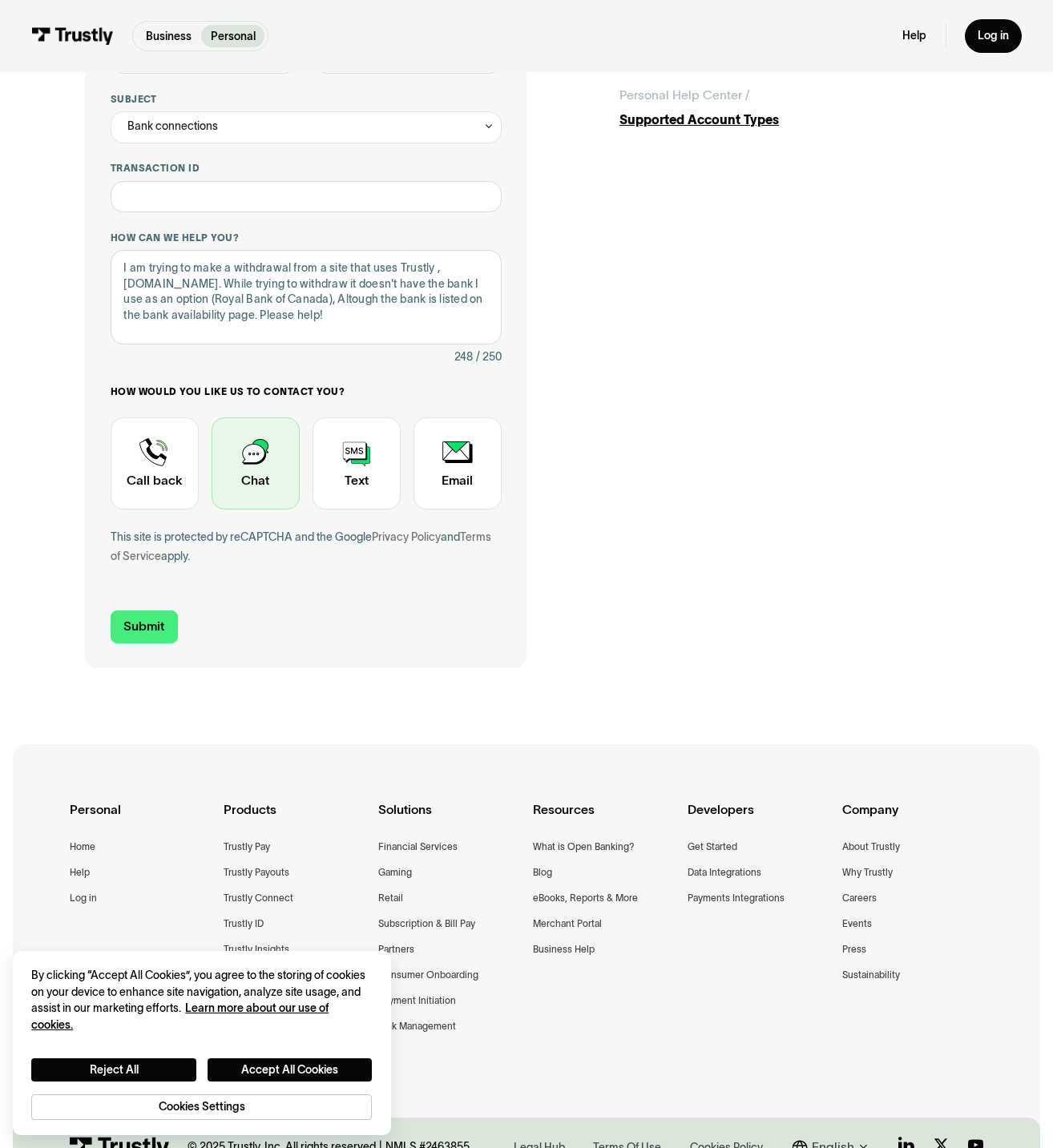
scroll to position [357, 0]
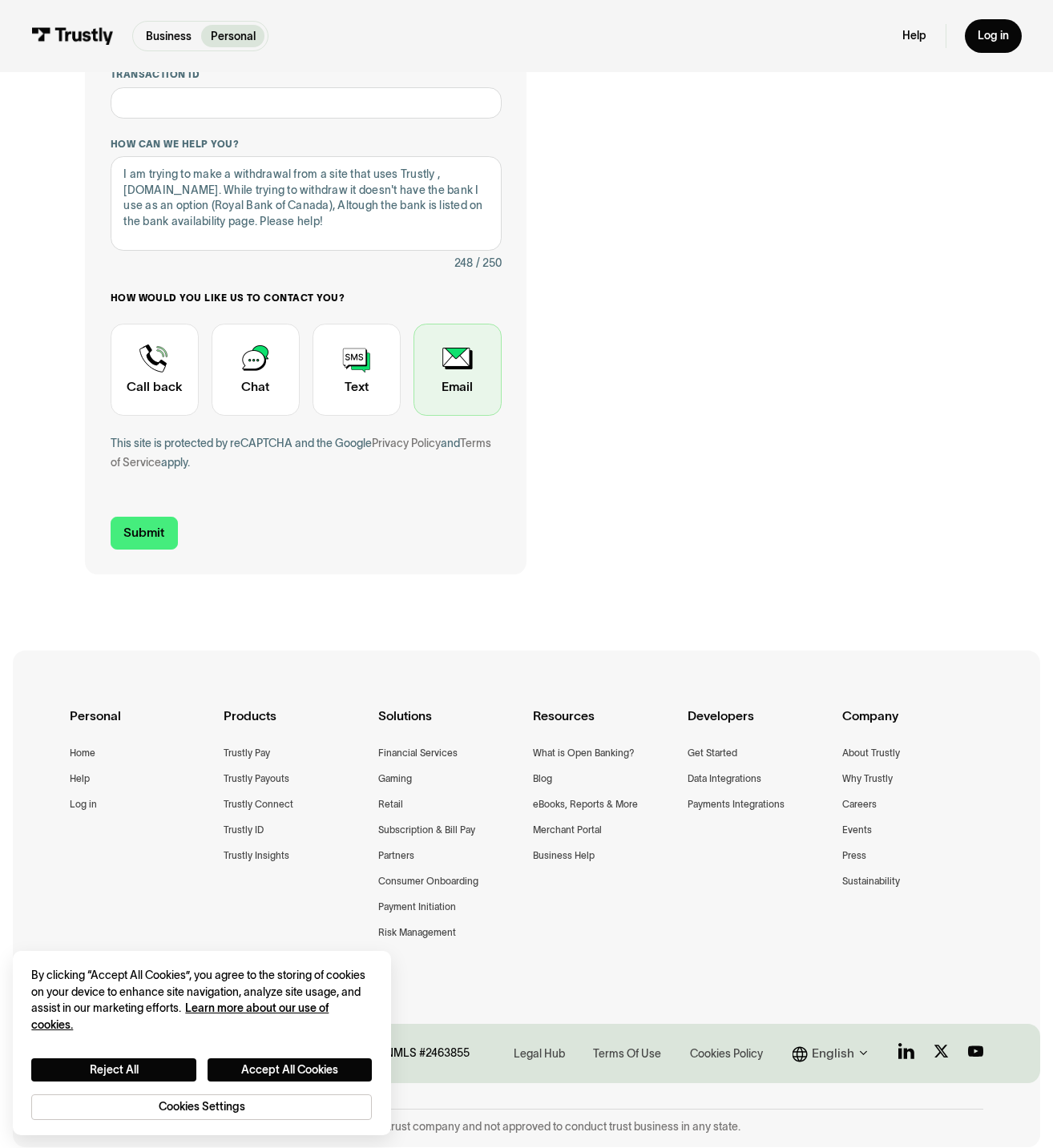
click at [472, 366] on div "Contact Trustly Support" at bounding box center [457, 369] width 88 height 92
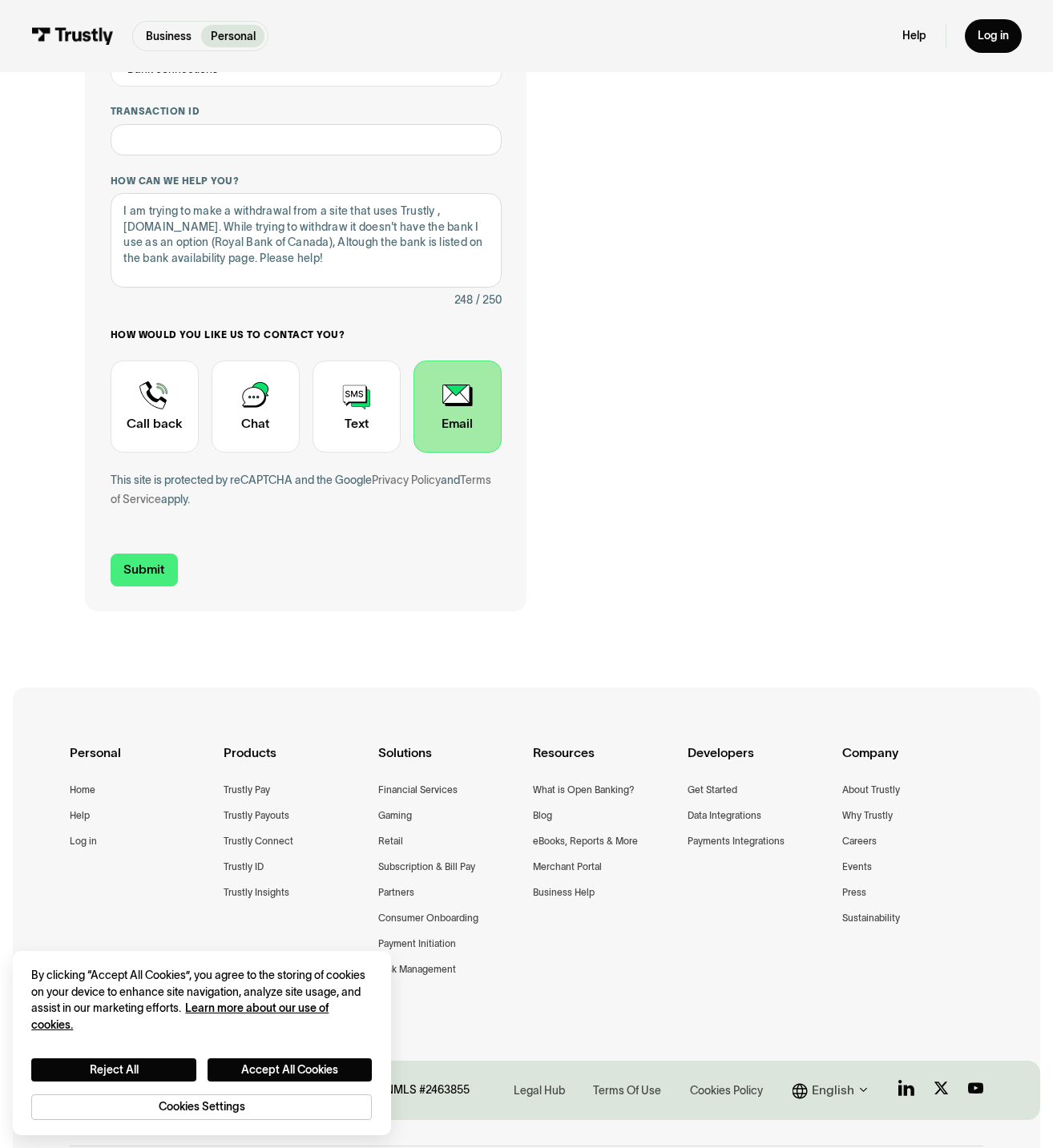
scroll to position [117, 0]
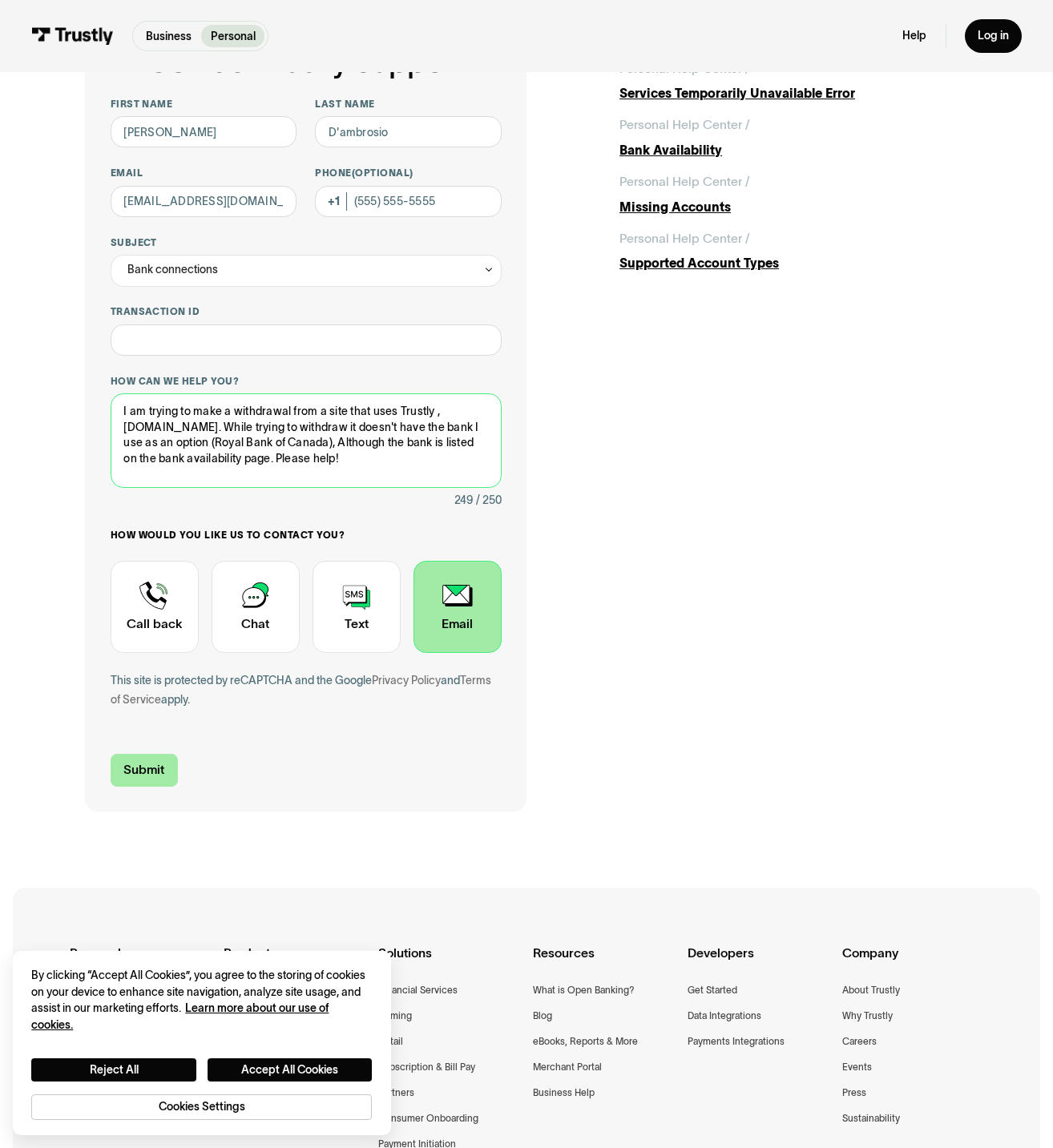
type textarea "I am trying to make a withdrawal from a site that uses Trustly ,underdogfantasy…"
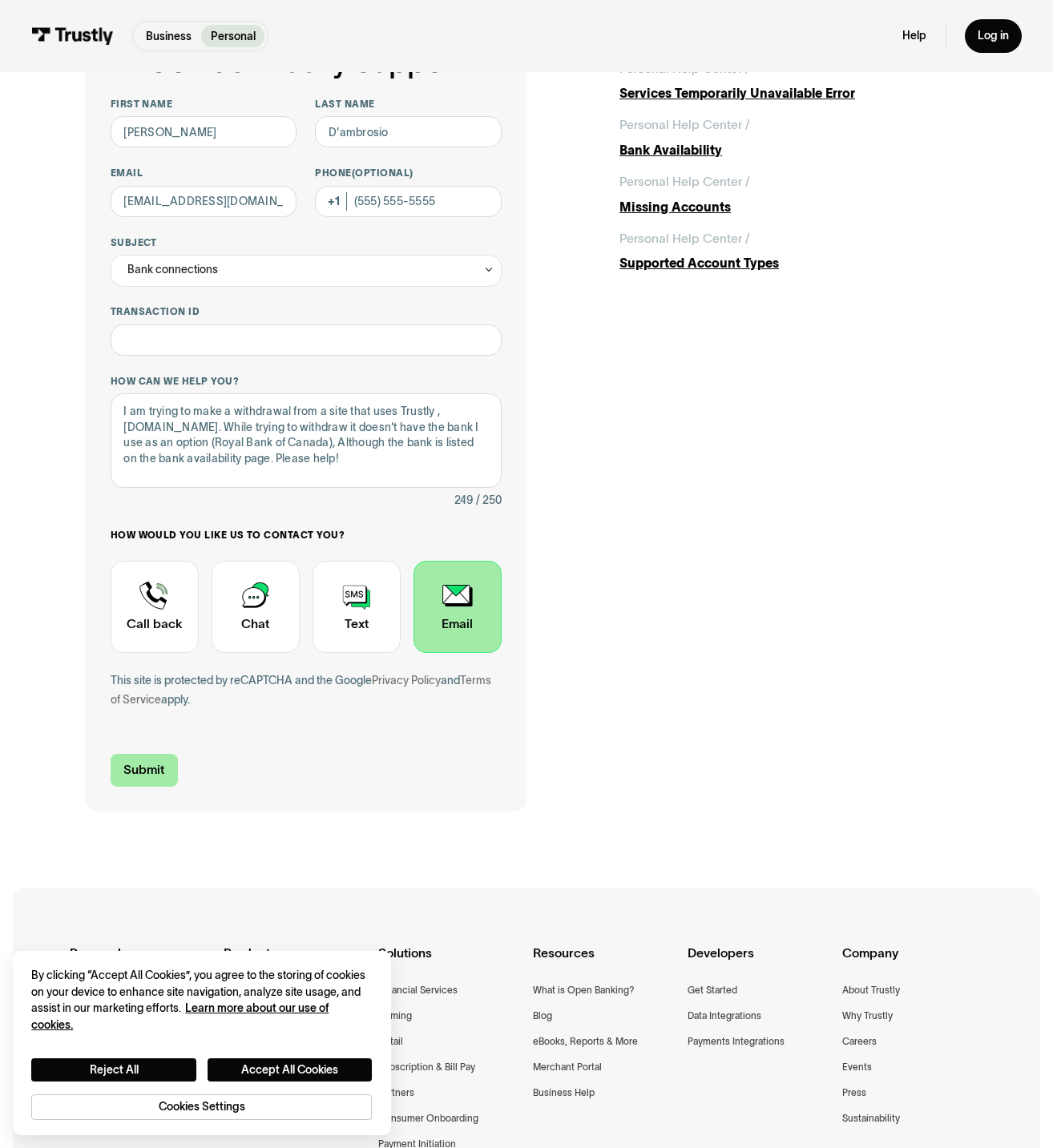
click at [142, 766] on input "Submit" at bounding box center [144, 770] width 67 height 33
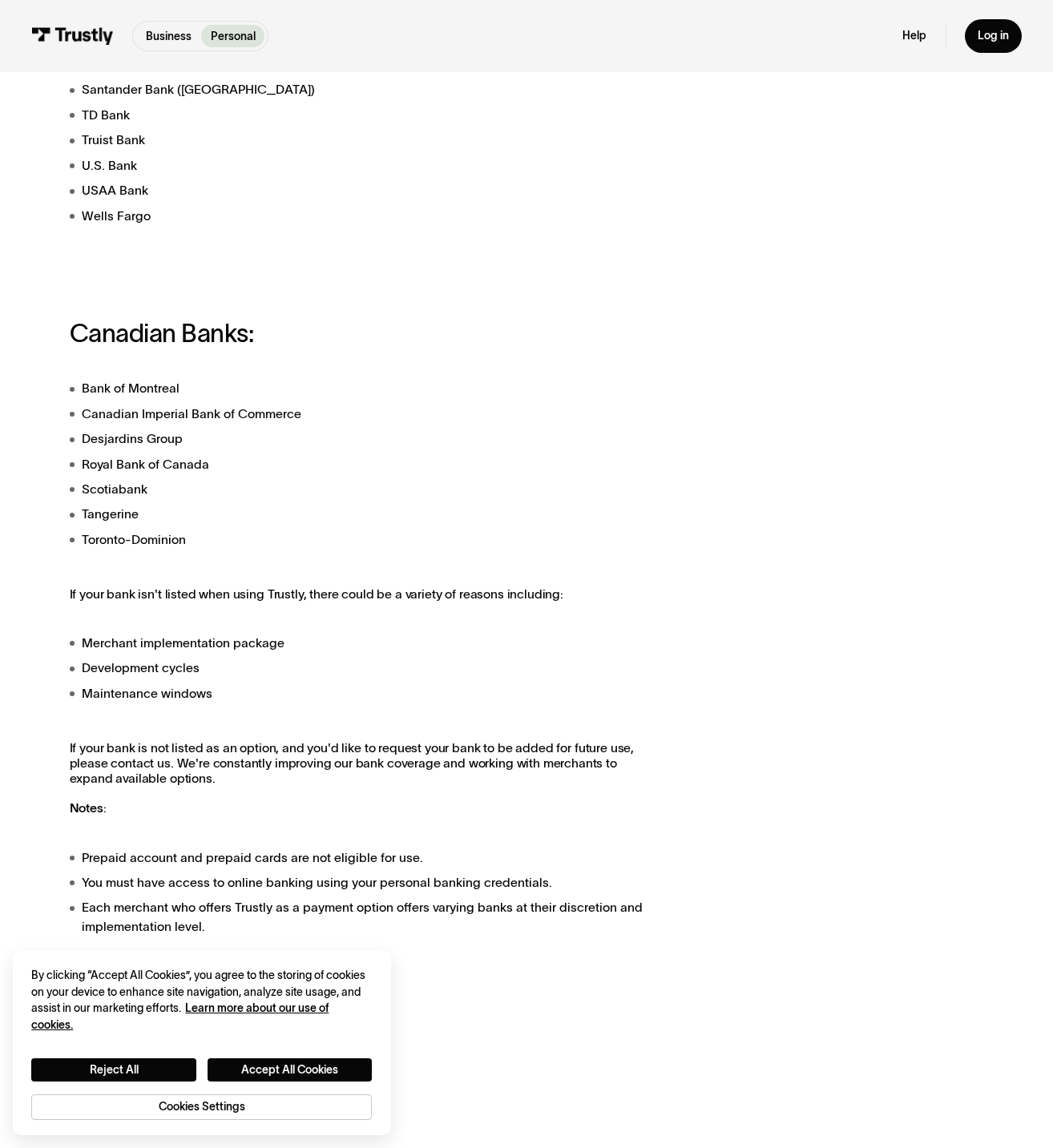
scroll to position [801, 0]
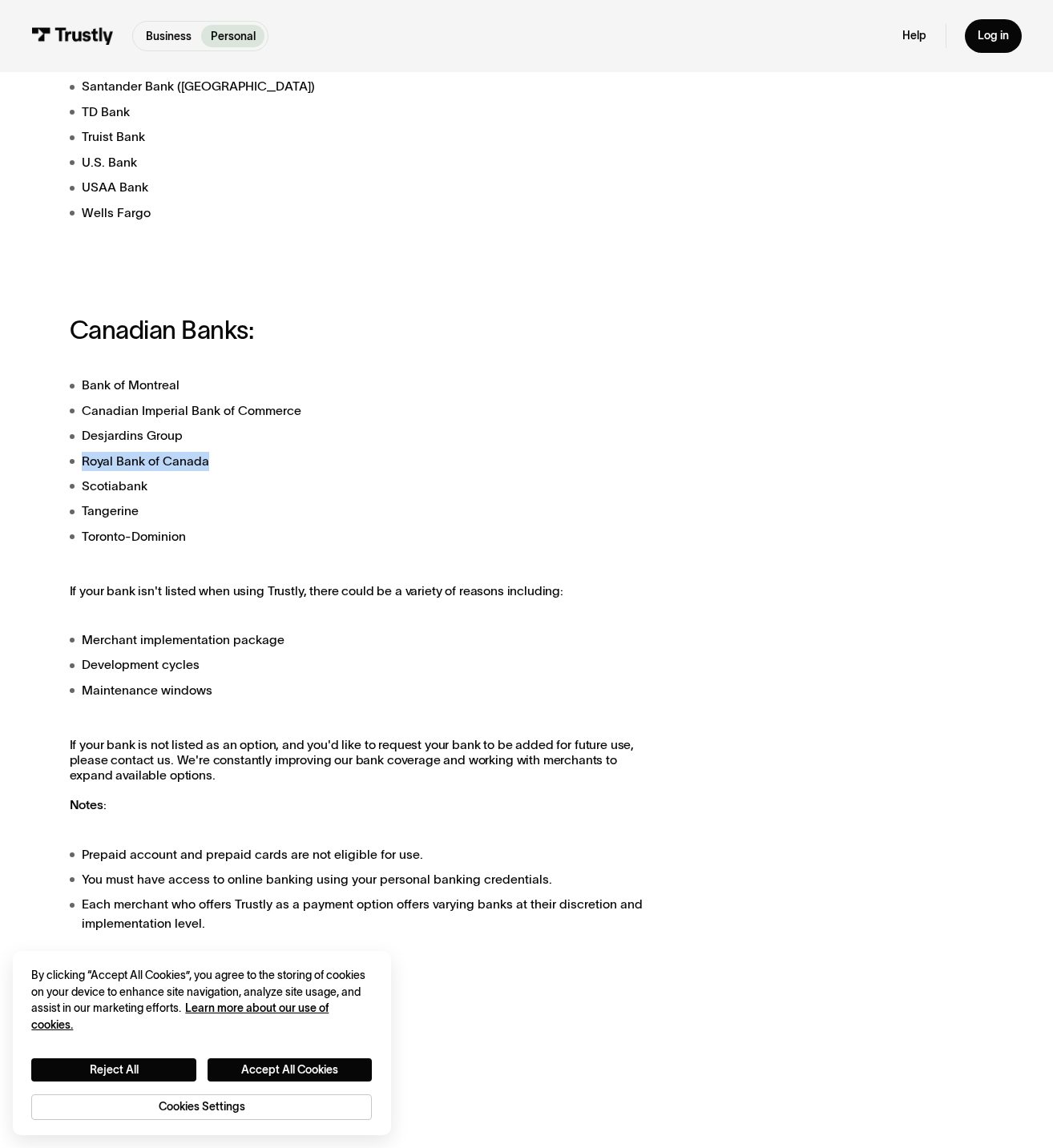
drag, startPoint x: 190, startPoint y: 461, endPoint x: 59, endPoint y: 465, distance: 131.1
click at [57, 465] on div "Trustly works with most banks and financial institutions in the [GEOGRAPHIC_DAT…" at bounding box center [526, 323] width 1028 height 1652
copy li "Royal Bank of Canada"
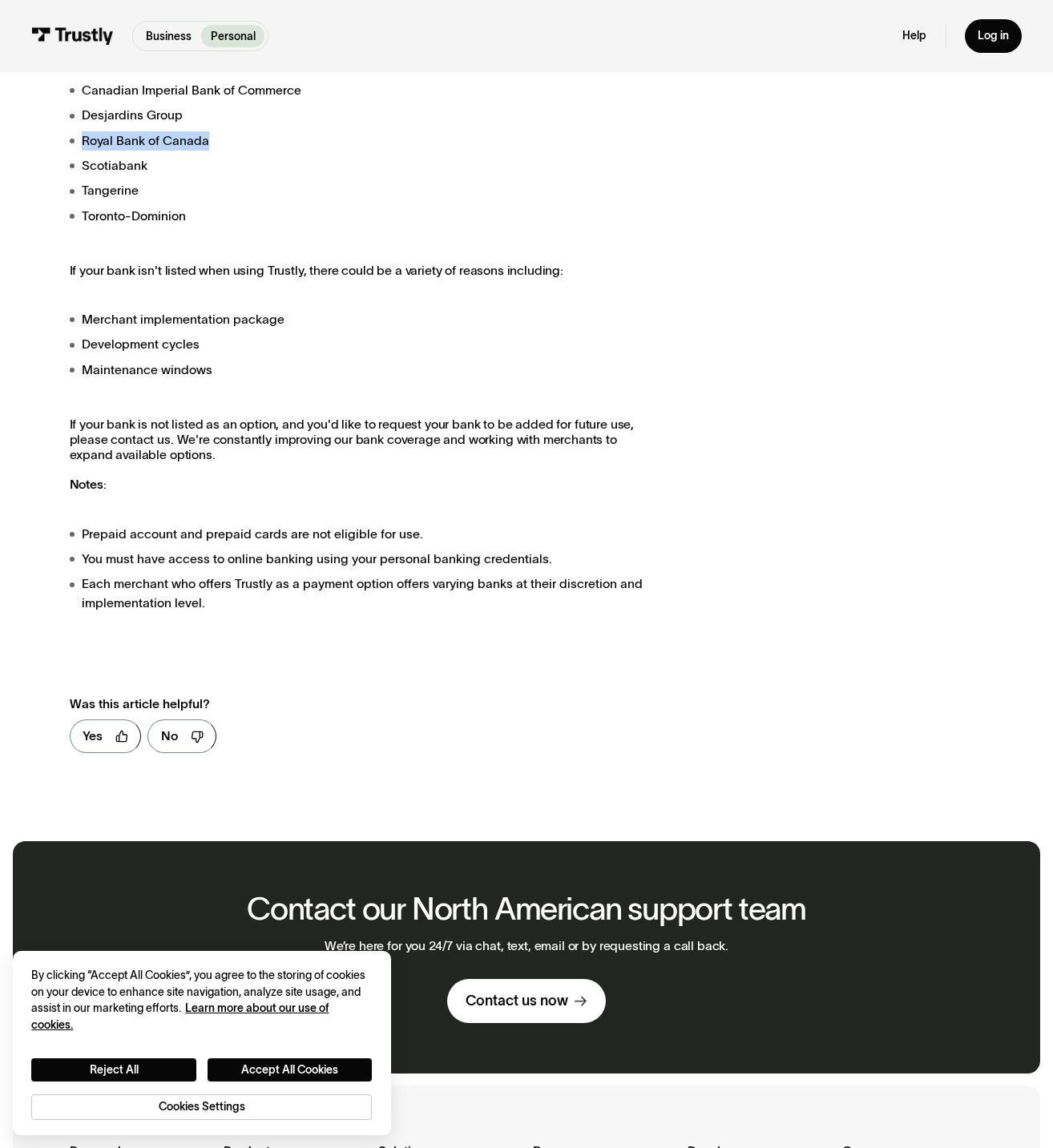
copy li "Royal Bank of Canada"
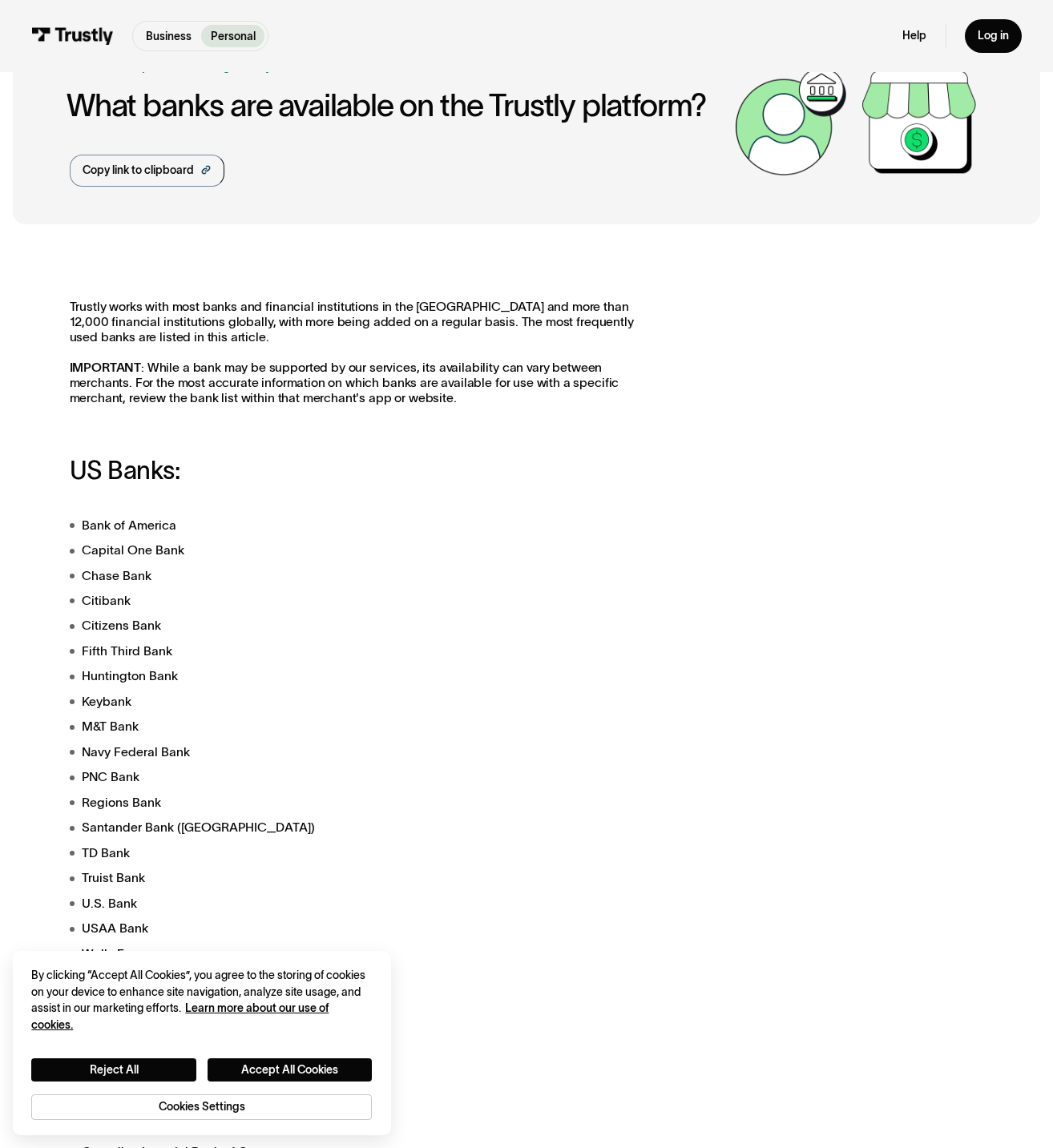
scroll to position [0, 0]
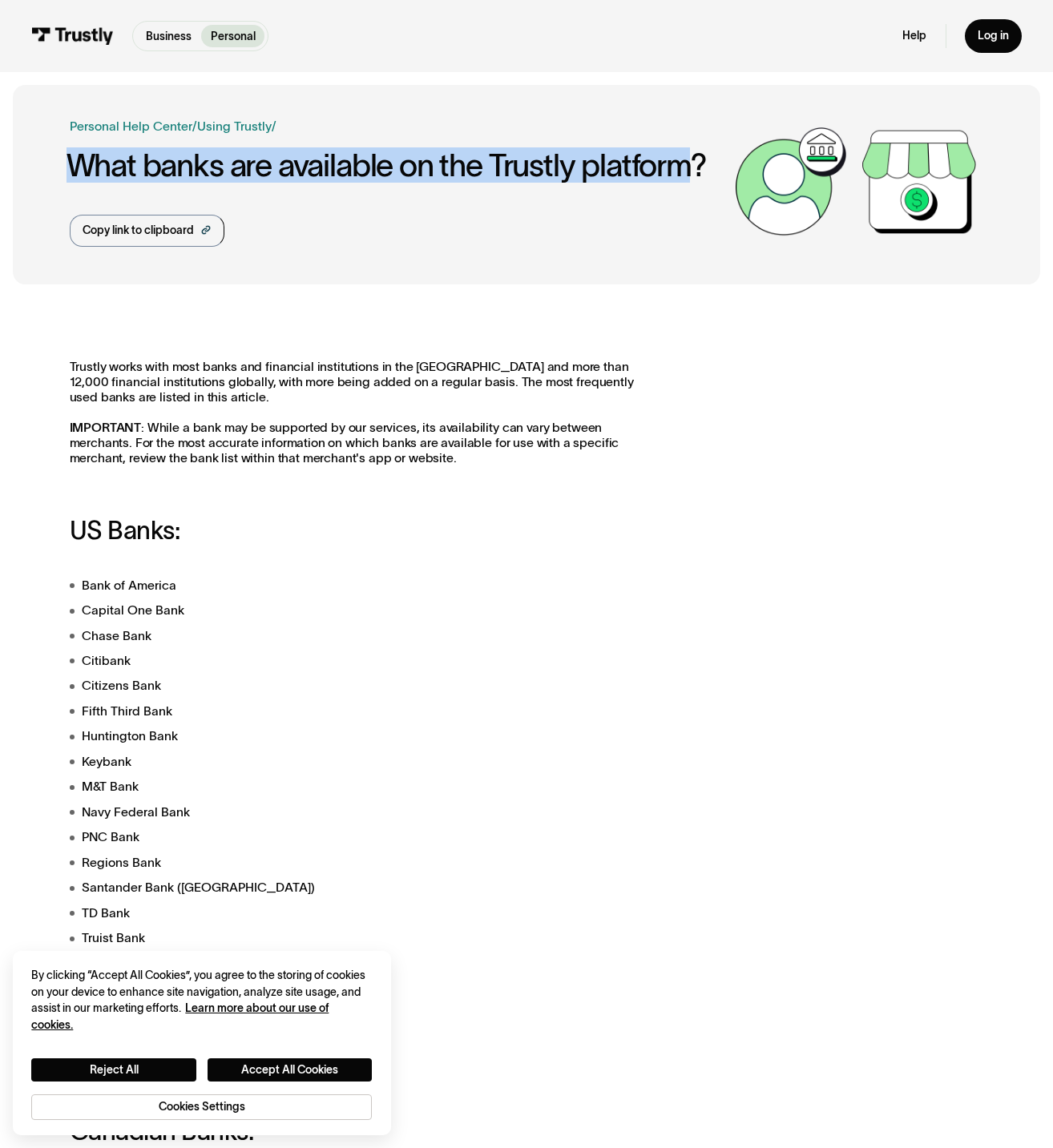
drag, startPoint x: 74, startPoint y: 158, endPoint x: 690, endPoint y: 164, distance: 616.0
click at [690, 164] on h1 "What banks are available on the Trustly platform?" at bounding box center [397, 164] width 661 height 34
copy h1 "What banks are available on the Trustly platform"
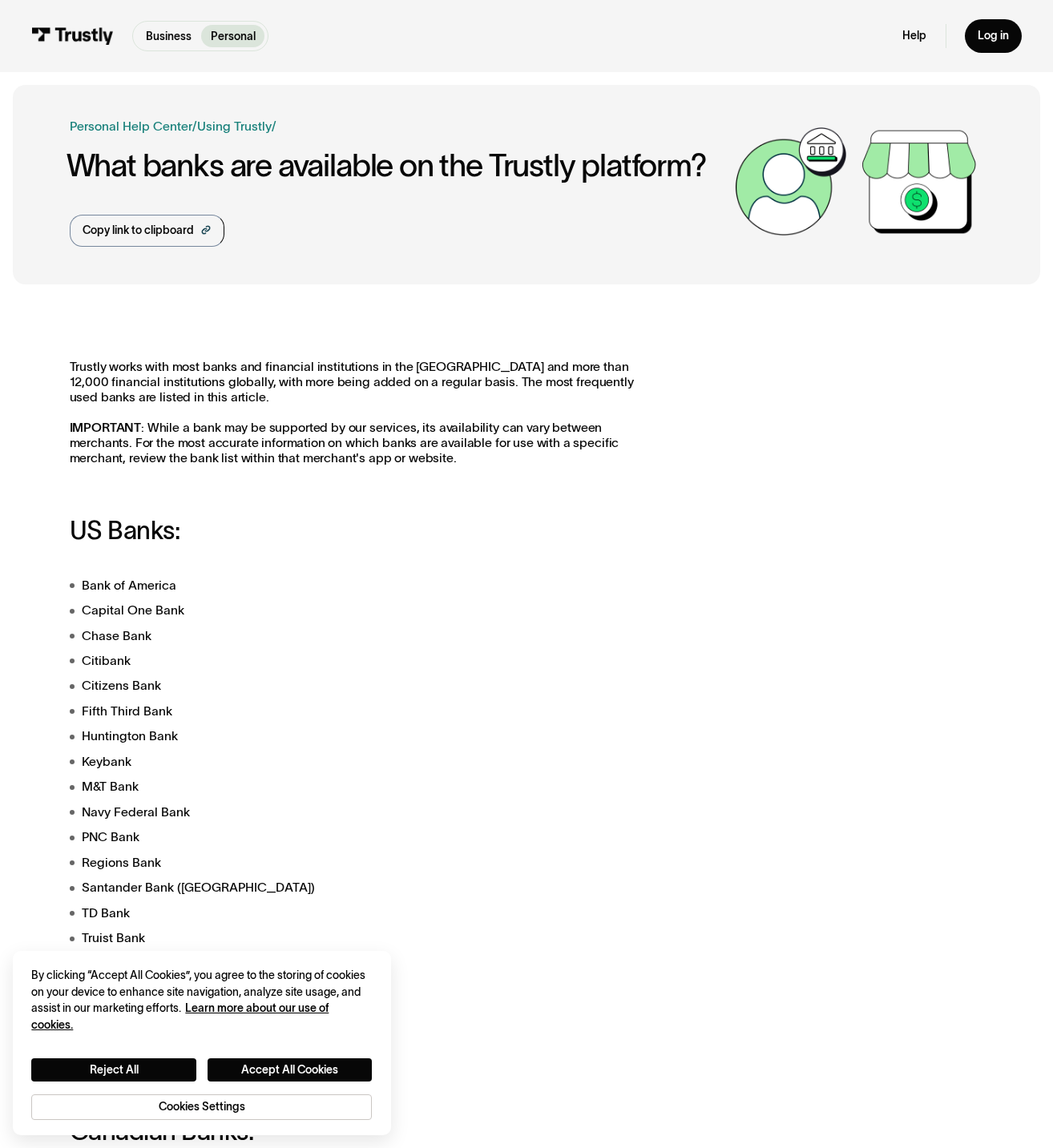
click at [493, 219] on div "Business Help Center Personal Help Center / Personal Business Troubleshooting P…" at bounding box center [399, 181] width 657 height 129
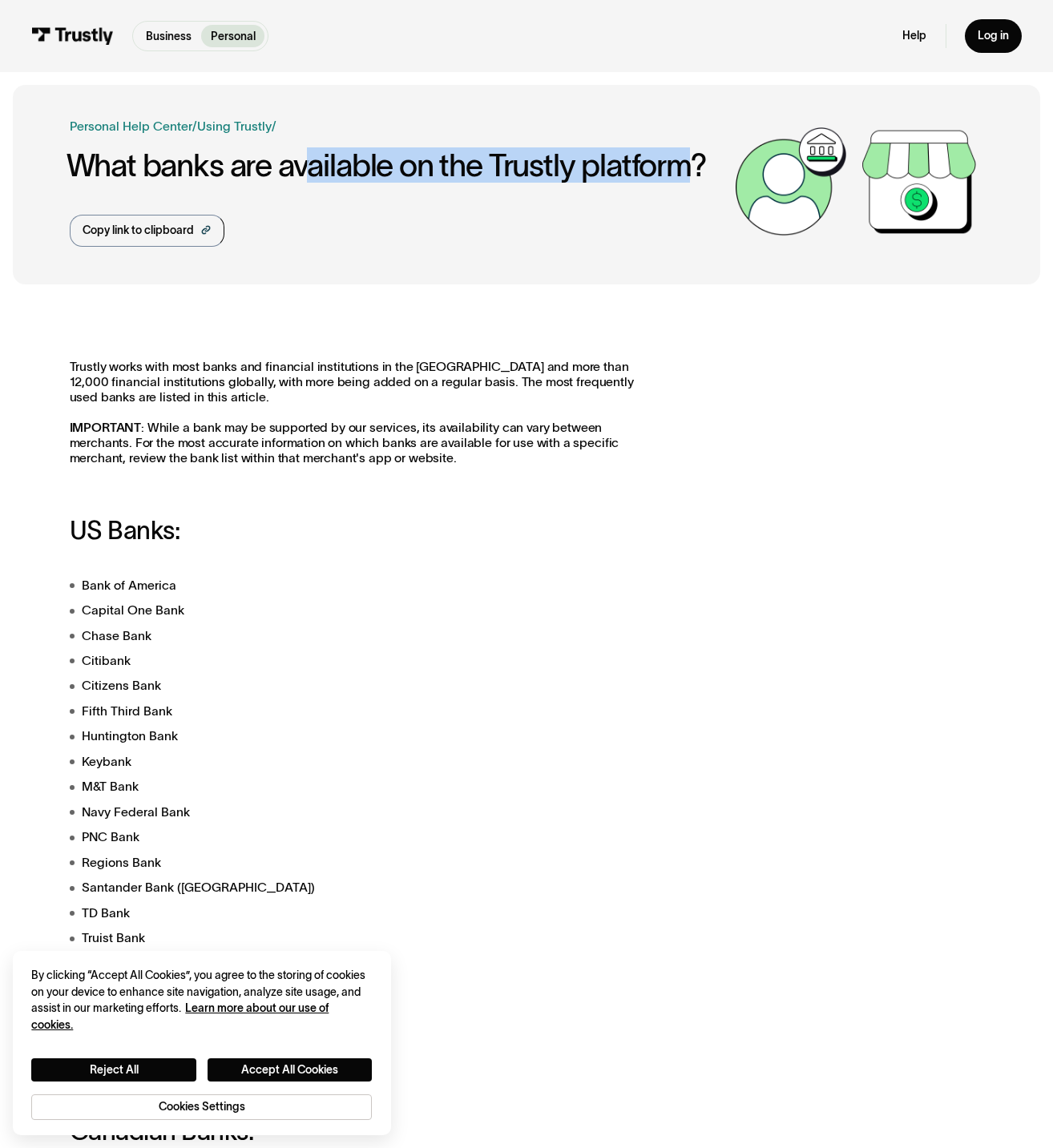
drag, startPoint x: 693, startPoint y: 166, endPoint x: 305, endPoint y: 200, distance: 389.5
click at [304, 171] on h1 "What banks are available on the Trustly platform?" at bounding box center [397, 164] width 661 height 34
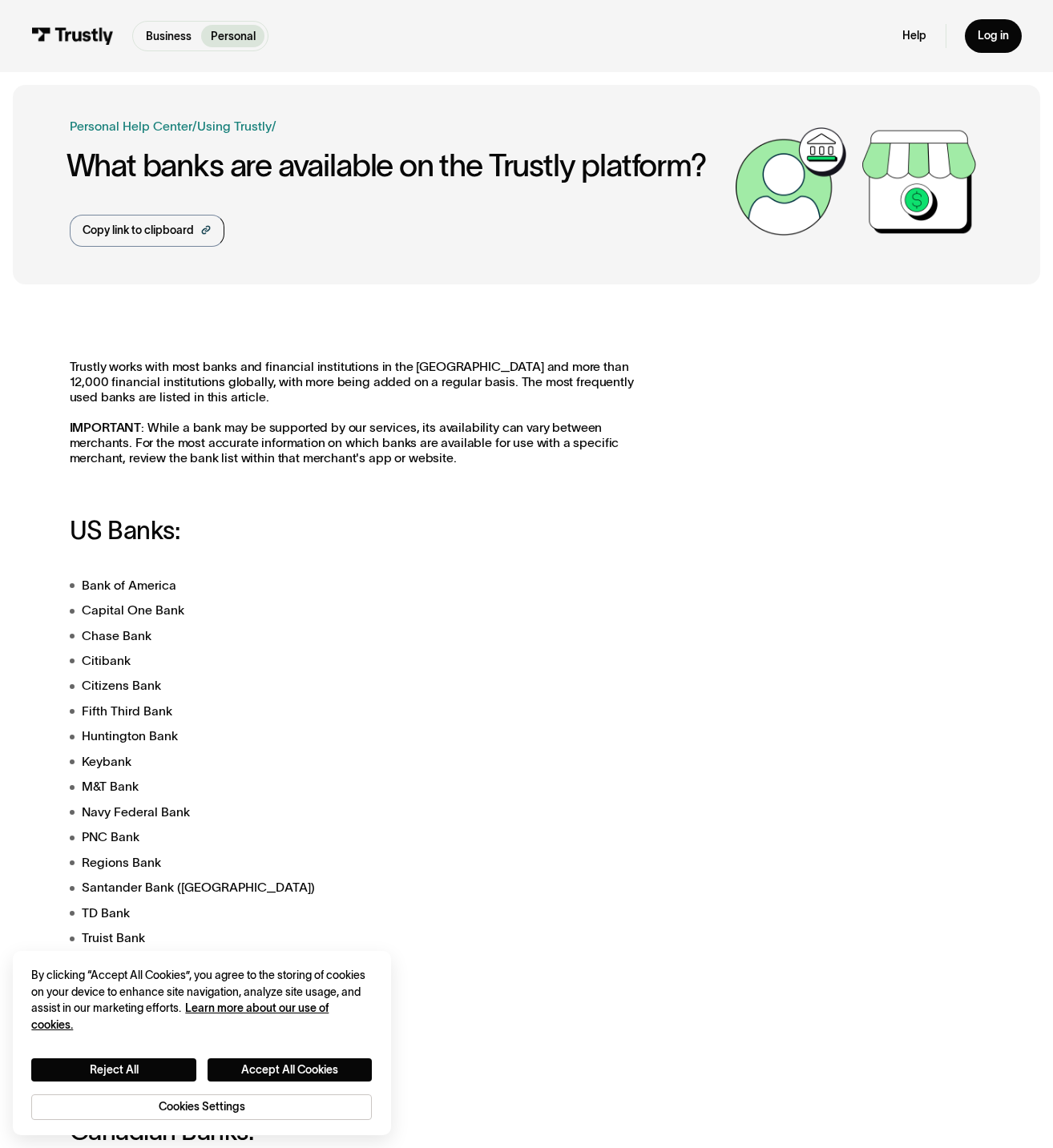
click at [321, 241] on div "Business Help Center Personal Help Center / Personal Business Troubleshooting P…" at bounding box center [399, 181] width 657 height 129
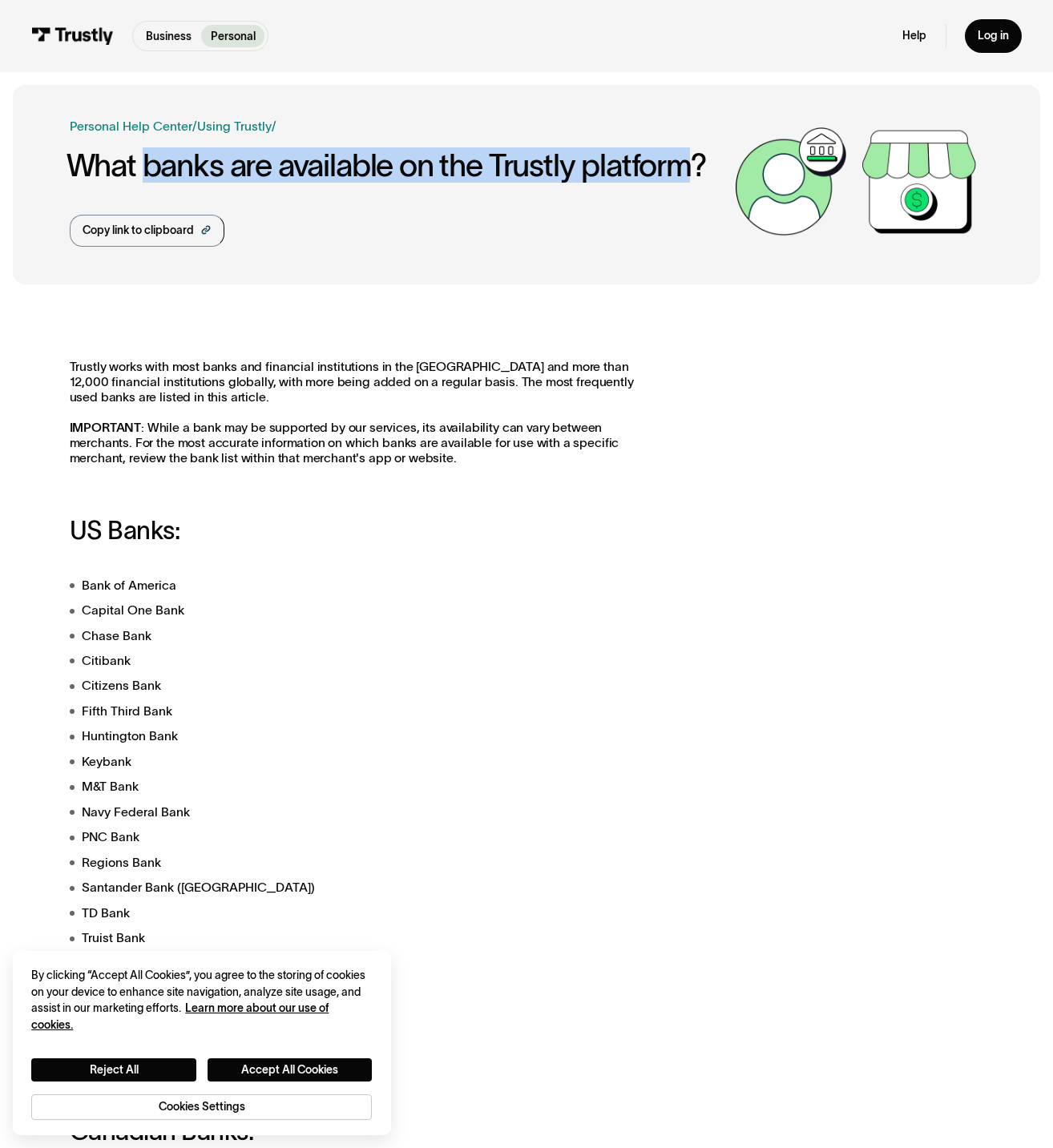
drag, startPoint x: 618, startPoint y: 159, endPoint x: 147, endPoint y: 167, distance: 471.1
click at [147, 167] on h1 "What banks are available on the Trustly platform?" at bounding box center [397, 164] width 661 height 34
copy h1 "banks are available on the Trustly platform"
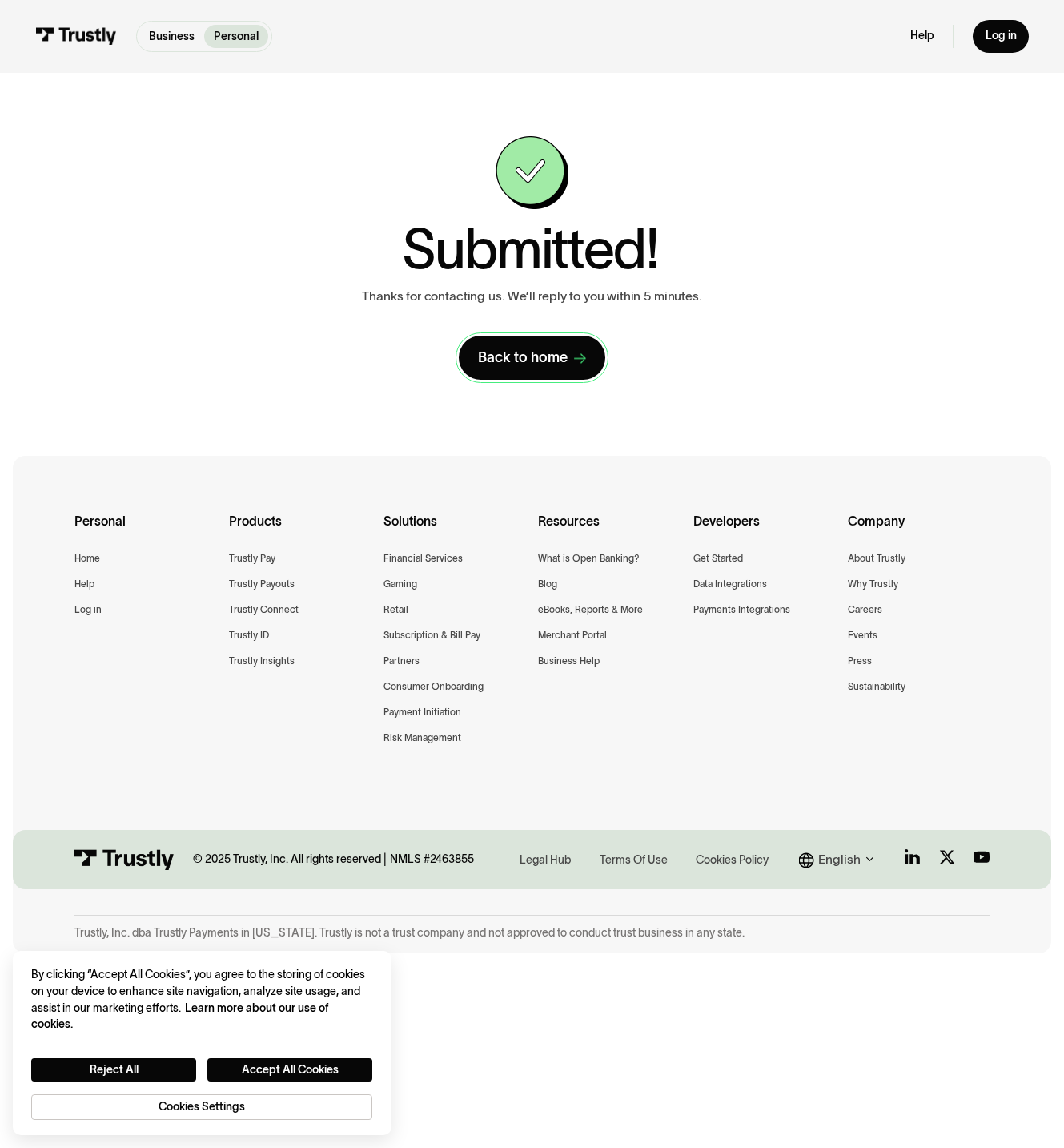
click at [538, 354] on div "Back to home" at bounding box center [523, 357] width 89 height 18
